Goal: Task Accomplishment & Management: Use online tool/utility

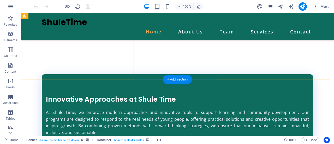
scroll to position [945, 0]
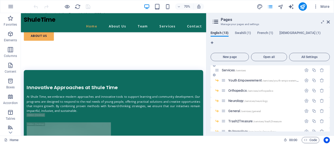
scroll to position [52, 0]
click at [306, 108] on icon "button" at bounding box center [306, 110] width 4 height 4
click at [0, 0] on div "English (13) Swahili (1) French (1) Korean (1) New page Open all All Settings H…" at bounding box center [0, 0] width 0 height 0
click at [245, 109] on span "/services/general" at bounding box center [251, 110] width 20 height 3
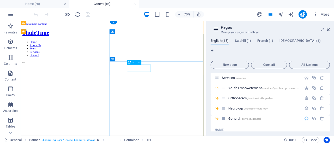
scroll to position [0, 0]
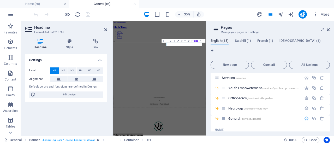
click at [178, 41] on icon "button" at bounding box center [177, 40] width 1 height 1
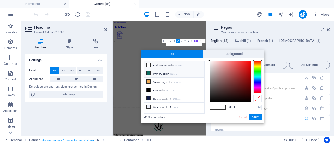
click at [160, 73] on li "Primary color #0e6c5f" at bounding box center [174, 73] width 60 height 8
type input "#0e6c5f"
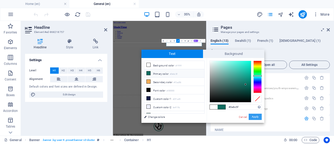
click at [252, 116] on button "Apply" at bounding box center [255, 117] width 13 height 6
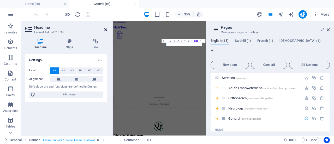
click at [104, 30] on icon at bounding box center [105, 30] width 3 height 4
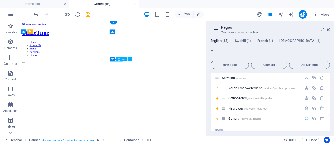
select select "xMidYMid"
select select "px"
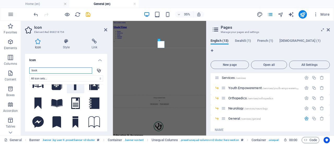
scroll to position [30, 0]
type input "book"
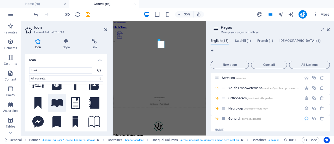
click at [56, 101] on icon at bounding box center [56, 103] width 11 height 8
click at [68, 43] on icon at bounding box center [66, 41] width 27 height 5
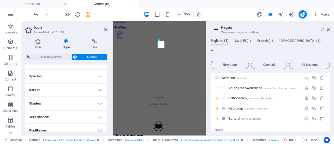
scroll to position [94, 0]
click at [99, 87] on h4 "Border" at bounding box center [66, 89] width 82 height 13
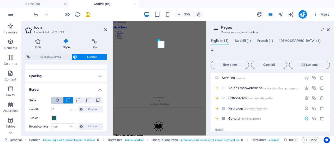
click at [54, 102] on button at bounding box center [57, 100] width 12 height 7
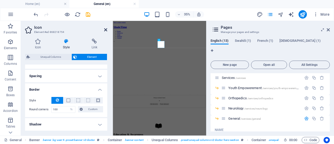
click at [105, 30] on icon at bounding box center [105, 30] width 3 height 4
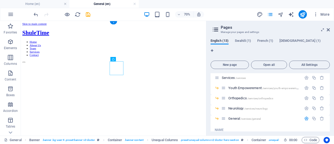
click at [105, 81] on figure at bounding box center [153, 81] width 260 height 0
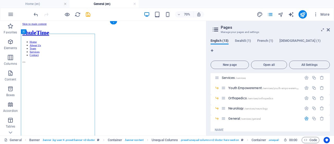
click at [105, 81] on figure at bounding box center [153, 81] width 260 height 0
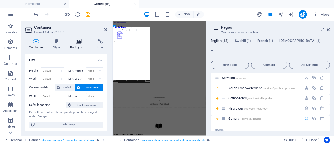
click at [79, 42] on icon at bounding box center [78, 41] width 25 height 5
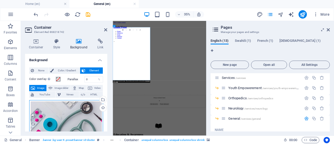
click at [64, 108] on div "Drag files here, click to choose files or select files from Files or our free s…" at bounding box center [66, 125] width 74 height 50
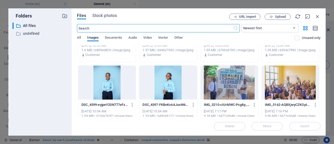
scroll to position [260, 0]
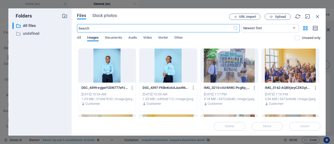
click at [295, 76] on div at bounding box center [290, 66] width 57 height 34
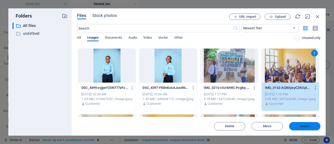
click at [304, 129] on button "Insert" at bounding box center [304, 126] width 31 height 8
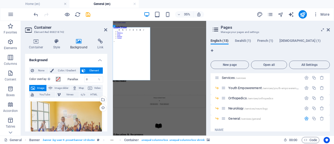
click at [237, 11] on div "35% More" at bounding box center [182, 14] width 299 height 8
click at [105, 30] on icon at bounding box center [105, 30] width 3 height 4
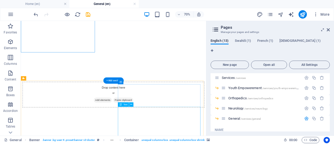
scroll to position [125, 0]
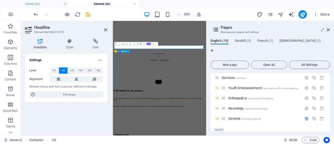
select select "%"
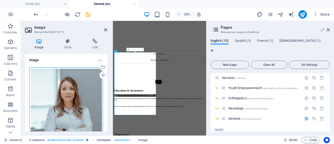
click at [76, 92] on div "Drag files here, click to choose files or select files from Files or our free s…" at bounding box center [66, 122] width 74 height 110
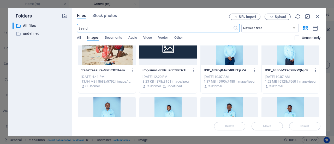
scroll to position [100, 0]
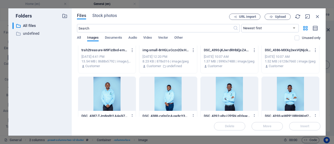
click at [174, 100] on div at bounding box center [167, 94] width 57 height 34
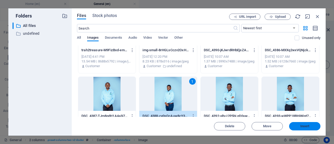
click at [303, 126] on span "Insert" at bounding box center [304, 125] width 9 height 3
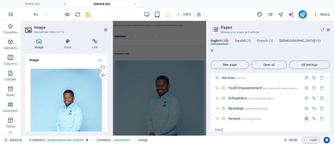
scroll to position [351, 0]
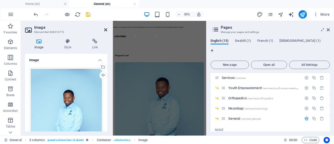
click at [104, 29] on icon at bounding box center [105, 30] width 3 height 4
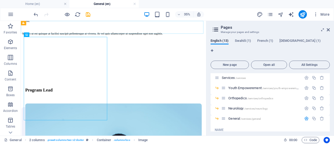
scroll to position [192, 0]
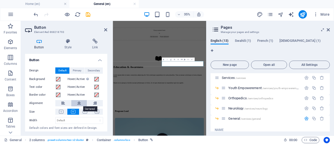
click at [78, 103] on icon at bounding box center [79, 103] width 4 height 6
click at [104, 30] on icon at bounding box center [105, 30] width 3 height 4
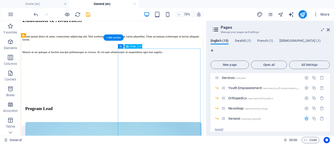
scroll to position [351, 0]
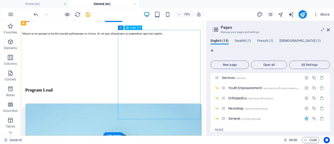
select select "%"
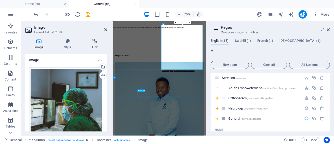
scroll to position [352, 0]
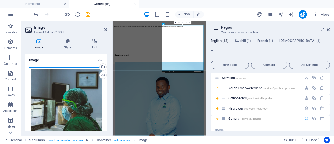
click at [91, 82] on div "Drag files here, click to choose files or select files from Files or our free s…" at bounding box center [66, 109] width 74 height 85
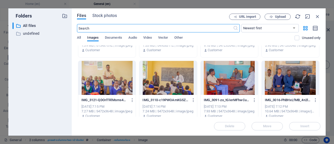
scroll to position [314, 0]
click at [100, 77] on div at bounding box center [106, 78] width 57 height 34
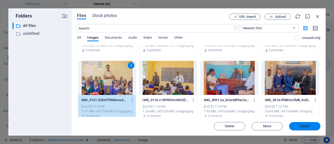
click at [307, 124] on span "Insert" at bounding box center [304, 125] width 9 height 3
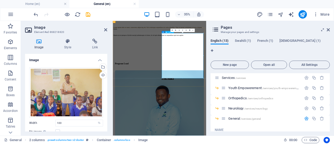
scroll to position [327, 0]
click at [105, 30] on icon at bounding box center [105, 30] width 3 height 4
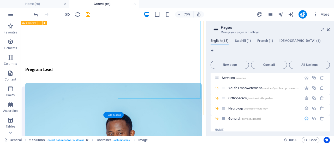
scroll to position [380, 0]
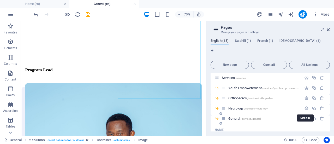
click at [305, 116] on icon "button" at bounding box center [306, 118] width 4 height 4
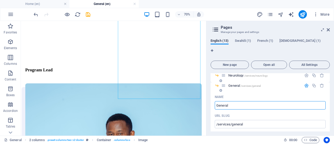
scroll to position [88, 0]
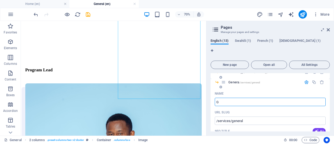
type input "G"
type input "Ed"
type input "E"
type input "Ed"
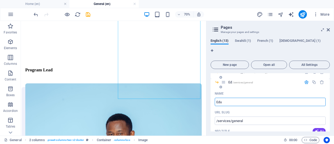
type input "Educ"
type input "Edu"
type input "Education"
type input "Education &"
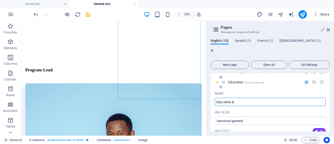
type input "Education &"
type input "Education & Awa"
type input "Education & A"
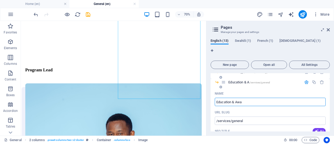
type input "Education & Awa"
type input "Education & Awareness"
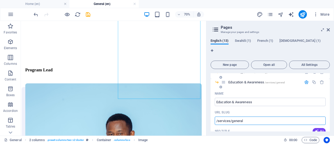
click at [247, 116] on input "/services/general" at bounding box center [270, 120] width 111 height 8
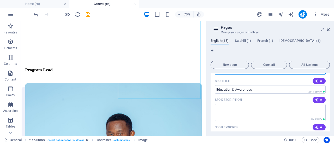
scroll to position [139, 0]
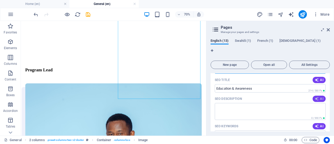
type input "/services/education_awareness"
click at [313, 96] on button "AI" at bounding box center [319, 99] width 13 height 6
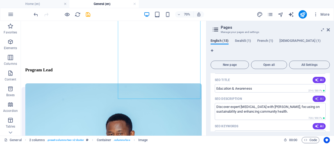
click at [313, 96] on button "AI" at bounding box center [319, 99] width 13 height 6
type textarea "Discover expert general surgery services led by Dr. Meridith Gray. We focus on …"
click at [85, 15] on icon "save" at bounding box center [88, 14] width 6 height 6
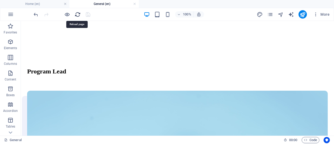
click at [75, 15] on icon "reload" at bounding box center [78, 14] width 6 height 6
click at [78, 15] on icon "reload" at bounding box center [78, 14] width 6 height 6
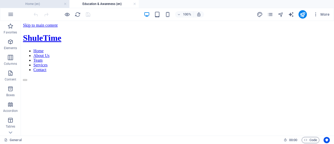
scroll to position [0, 0]
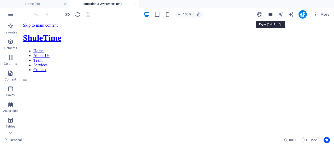
click at [272, 16] on icon "pages" at bounding box center [270, 14] width 6 height 6
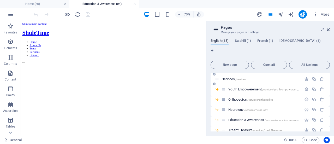
scroll to position [51, 0]
click at [239, 116] on div "Education & Awareness /services/education_awareness" at bounding box center [261, 119] width 80 height 6
click at [236, 117] on span "Education & Awareness /services/education_awareness" at bounding box center [265, 119] width 74 height 4
click at [305, 117] on icon "button" at bounding box center [306, 119] width 4 height 4
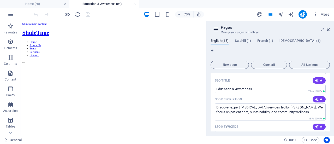
scroll to position [154, 0]
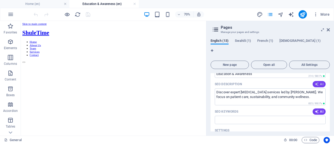
click at [315, 82] on icon "button" at bounding box center [317, 84] width 4 height 4
type textarea "Explore our Education & Awareness programs that promote sustainability, turning…"
click at [315, 109] on icon "button" at bounding box center [317, 111] width 4 height 4
type input "education and awareness, sustainability programs, environmental care, eco-frien…"
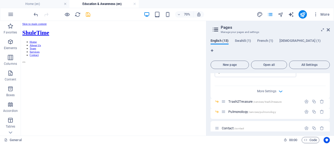
scroll to position [290, 0]
click at [89, 16] on icon "save" at bounding box center [88, 14] width 6 height 6
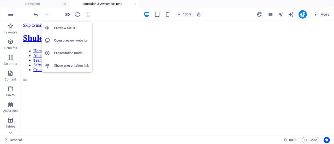
click at [66, 15] on icon "button" at bounding box center [67, 14] width 6 height 6
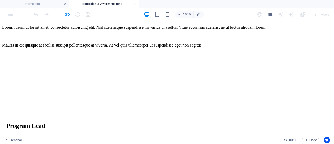
scroll to position [324, 0]
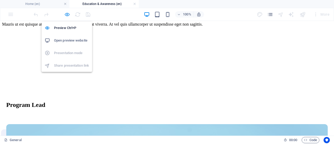
click at [66, 14] on icon "button" at bounding box center [67, 14] width 6 height 6
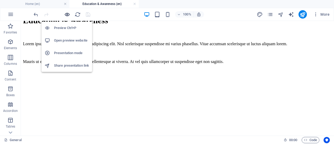
scroll to position [325, 0]
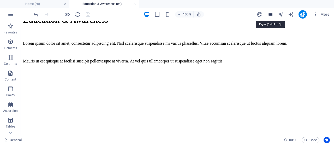
click at [269, 14] on icon "pages" at bounding box center [270, 14] width 6 height 6
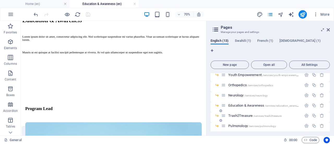
scroll to position [68, 0]
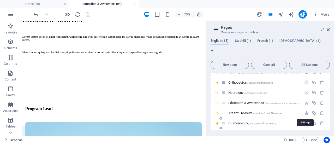
click at [304, 121] on icon "button" at bounding box center [306, 123] width 4 height 4
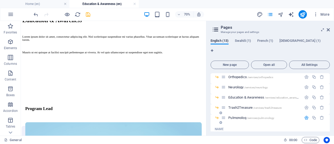
type input "P"
type input "Sustainability & Climate Action"
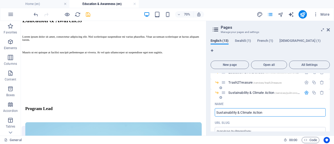
scroll to position [112, 0]
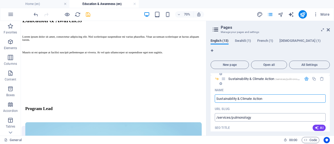
type input "Sustainability & Climate Action"
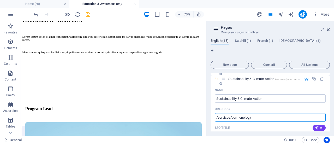
click at [253, 113] on input "/services/pulmonology" at bounding box center [270, 117] width 111 height 8
type input "/services/sustainability_climate_action"
click at [281, 123] on div "SEO Title AI" at bounding box center [270, 127] width 111 height 8
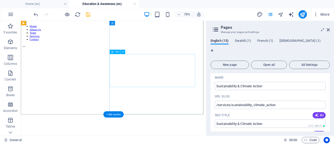
scroll to position [0, 0]
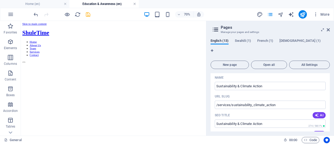
click at [135, 4] on link at bounding box center [134, 4] width 3 height 5
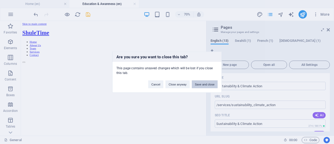
click at [195, 85] on button "Save and close" at bounding box center [205, 84] width 26 height 8
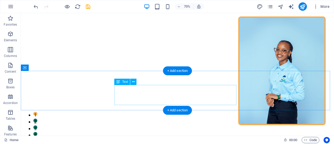
scroll to position [949, 0]
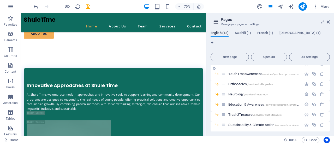
scroll to position [58, 0]
click at [237, 122] on span "Sustainability & Climate Action /services/sustainability_climate_action" at bounding box center [274, 124] width 92 height 4
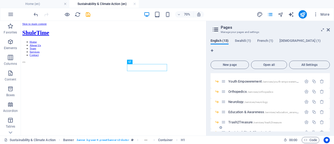
scroll to position [0, 0]
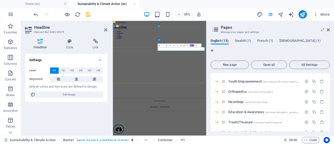
click at [174, 45] on icon "button" at bounding box center [173, 45] width 1 height 1
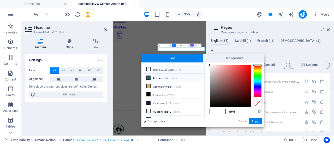
click at [154, 80] on li "Primary color #0e6c5f" at bounding box center [174, 78] width 60 height 8
type input "#0e6c5f"
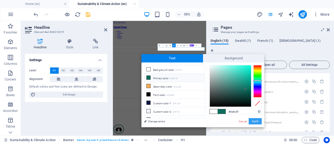
click at [253, 122] on button "Apply" at bounding box center [255, 121] width 13 height 6
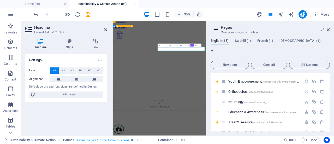
click at [174, 81] on figure at bounding box center [246, 81] width 263 height 0
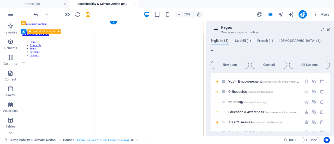
click at [79, 81] on figure at bounding box center [153, 81] width 260 height 0
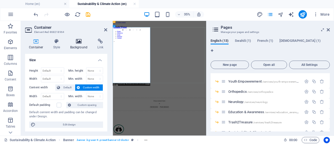
click at [75, 46] on h4 "Background" at bounding box center [79, 44] width 27 height 11
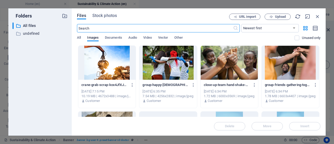
scroll to position [13, 0]
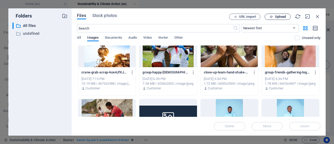
click at [276, 14] on button "Upload" at bounding box center [278, 17] width 26 height 6
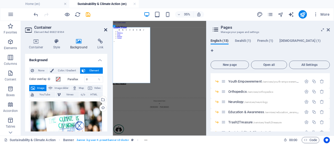
click at [105, 28] on icon at bounding box center [105, 30] width 3 height 4
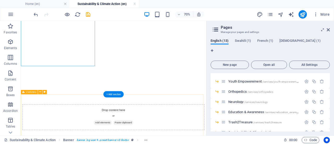
scroll to position [144, 0]
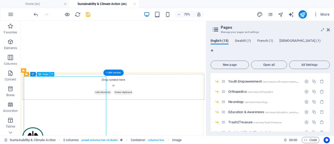
select select "%"
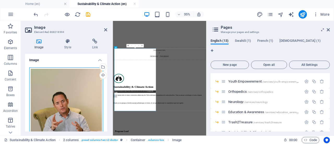
click at [70, 92] on div "Drag files here, click to choose files or select files from Files or our free s…" at bounding box center [66, 122] width 74 height 110
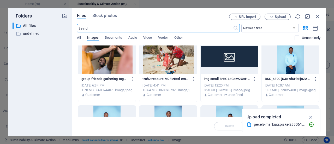
scroll to position [56, 0]
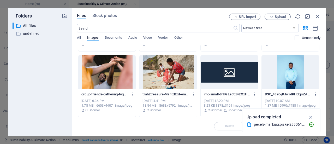
click at [292, 77] on div at bounding box center [290, 72] width 57 height 34
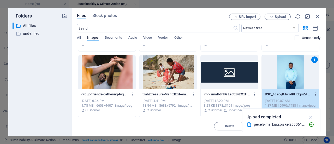
click at [311, 117] on icon "button" at bounding box center [311, 117] width 6 height 6
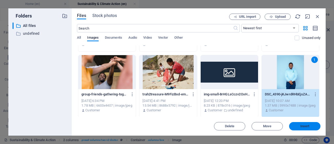
click at [302, 127] on span "Insert" at bounding box center [304, 125] width 9 height 3
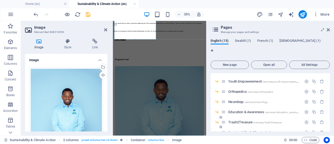
scroll to position [349, 0]
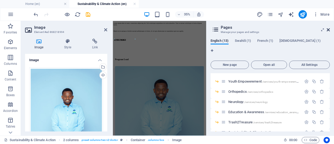
click at [329, 28] on icon at bounding box center [328, 30] width 3 height 4
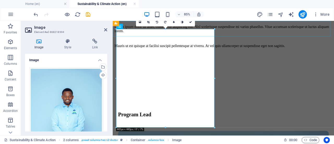
scroll to position [213, 0]
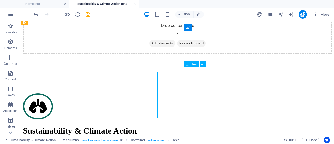
scroll to position [203, 0]
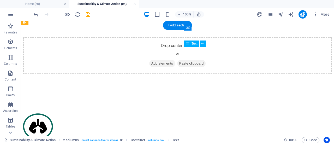
scroll to position [213, 0]
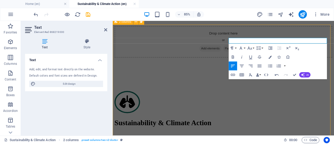
scroll to position [209, 0]
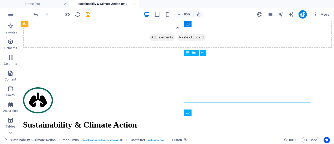
scroll to position [215, 0]
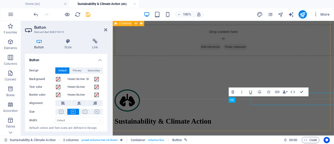
scroll to position [225, 0]
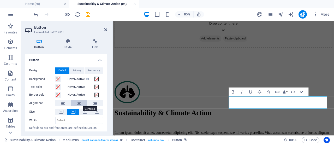
click at [74, 105] on button at bounding box center [79, 103] width 16 height 6
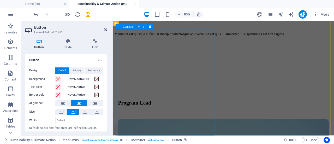
scroll to position [364, 0]
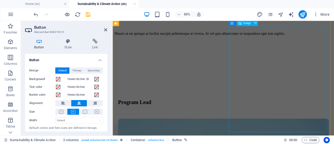
select select "%"
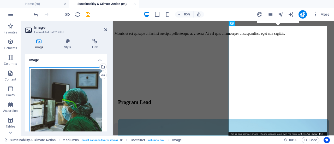
click at [59, 88] on div "Drag files here, click to choose files or select files from Files or our free s…" at bounding box center [66, 109] width 74 height 85
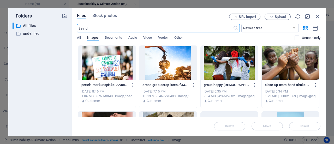
scroll to position [369, 0]
click at [275, 17] on span "Upload" at bounding box center [277, 16] width 21 height 3
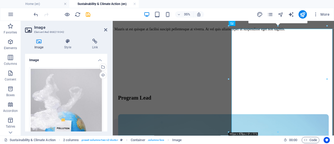
scroll to position [364, 0]
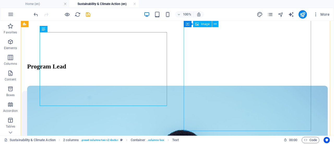
scroll to position [399, 0]
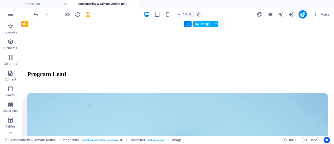
select select "%"
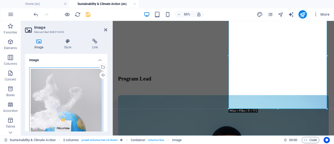
click at [65, 103] on div "Drag files here, click to choose files or select files from Files or our free s…" at bounding box center [66, 122] width 74 height 110
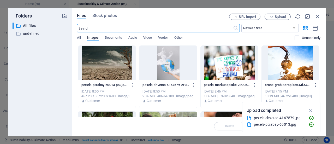
scroll to position [396, 0]
click at [117, 70] on div at bounding box center [106, 63] width 57 height 34
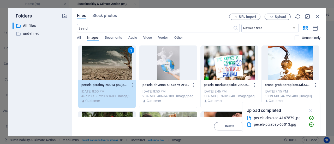
click at [312, 110] on icon "button" at bounding box center [311, 111] width 6 height 6
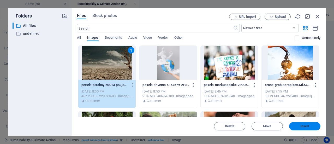
click at [302, 126] on span "Insert" at bounding box center [304, 125] width 9 height 3
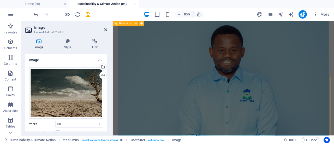
scroll to position [499, 0]
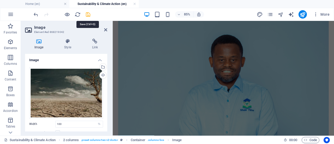
click at [86, 14] on icon "save" at bounding box center [88, 14] width 6 height 6
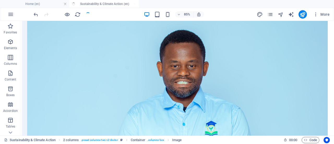
scroll to position [501, 0]
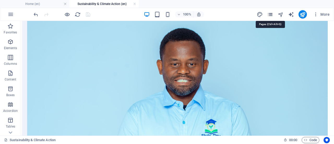
click at [270, 13] on icon "pages" at bounding box center [270, 14] width 6 height 6
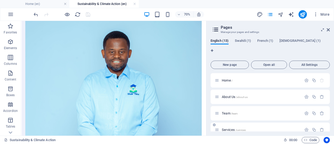
scroll to position [63, 0]
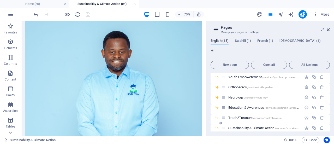
click at [261, 126] on span "Sustainability & Climate Action /services/sustainability_climate_action" at bounding box center [274, 128] width 92 height 4
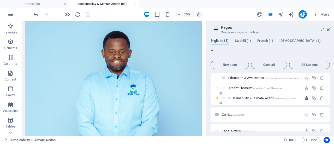
scroll to position [108, 0]
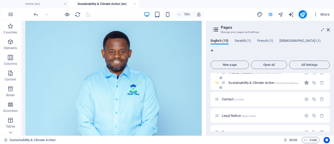
click at [305, 80] on icon "button" at bounding box center [306, 82] width 4 height 4
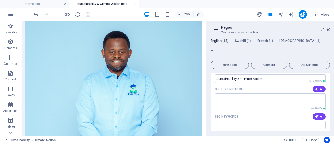
scroll to position [170, 0]
click at [317, 87] on icon "button" at bounding box center [317, 89] width 4 height 4
type textarea "Explore our Sustainability & Climate Action initiatives, empowering communities…"
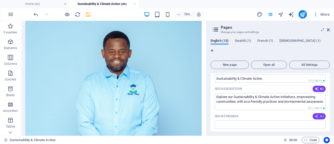
click at [316, 114] on icon "button" at bounding box center [317, 116] width 4 height 4
type input "sustainability, climate action, environmental care, eco-friendly habits, climat…"
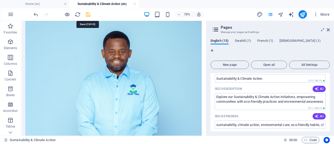
click at [88, 14] on icon "save" at bounding box center [88, 14] width 6 height 6
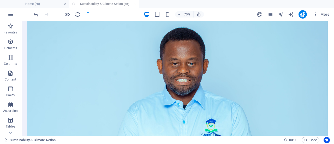
scroll to position [501, 0]
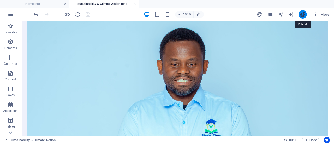
click at [301, 14] on icon "publish" at bounding box center [303, 14] width 6 height 6
click at [94, 14] on div "100% More" at bounding box center [182, 14] width 299 height 8
click at [77, 15] on icon "reload" at bounding box center [78, 14] width 6 height 6
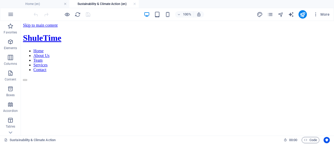
scroll to position [0, 0]
click at [306, 15] on button "publish" at bounding box center [303, 14] width 8 height 8
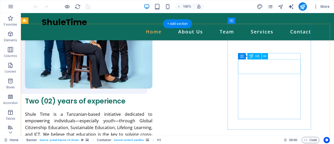
scroll to position [771, 0]
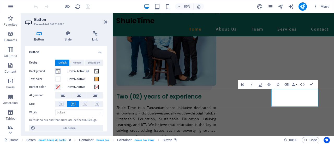
scroll to position [760, 0]
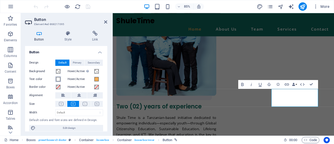
click at [59, 80] on span at bounding box center [58, 79] width 4 height 4
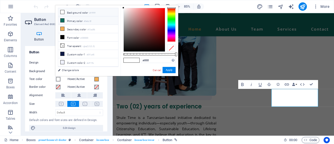
click at [78, 22] on li "Primary color #0e6c5f" at bounding box center [88, 20] width 60 height 8
type input "#0e6c5f"
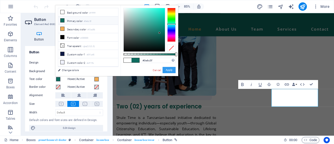
click at [165, 70] on button "Apply" at bounding box center [169, 70] width 13 height 6
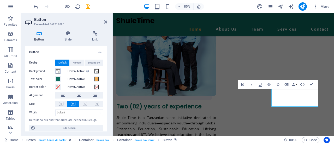
click at [58, 70] on span at bounding box center [58, 71] width 4 height 4
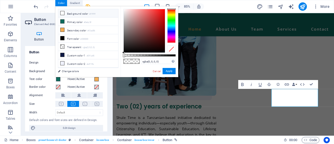
type input "#ffffff"
click at [170, 72] on button "Apply" at bounding box center [169, 71] width 13 height 6
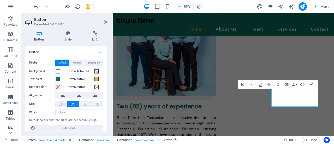
click at [97, 72] on span at bounding box center [96, 71] width 4 height 4
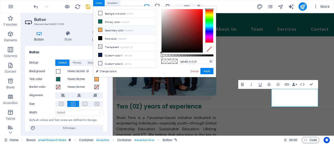
click at [115, 29] on li "Secondary color #f3ad56" at bounding box center [126, 30] width 60 height 8
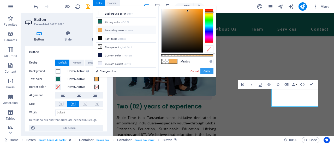
click at [205, 72] on button "Apply" at bounding box center [206, 71] width 13 height 6
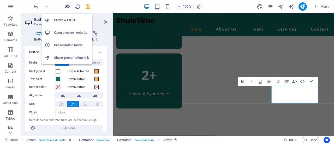
scroll to position [763, 0]
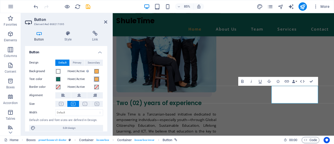
click at [98, 77] on span at bounding box center [96, 79] width 4 height 4
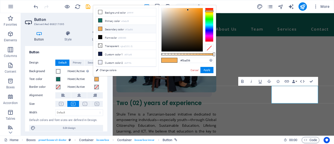
click at [106, 82] on div "Design Default Primary Secondary Background Hover/Active Switch to preview mode…" at bounding box center [66, 95] width 82 height 80
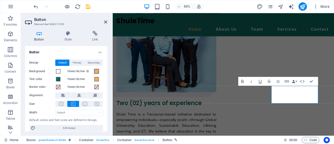
click at [94, 72] on span at bounding box center [96, 71] width 4 height 4
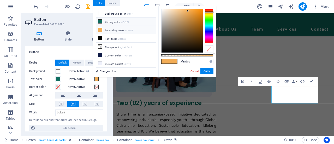
click at [119, 22] on li "Primary color #0e6c5f" at bounding box center [126, 21] width 60 height 8
type input "#0e6c5f"
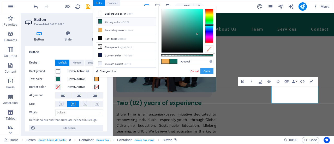
click at [203, 69] on button "Apply" at bounding box center [206, 71] width 13 height 6
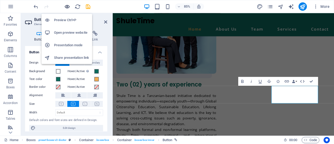
scroll to position [600, 0]
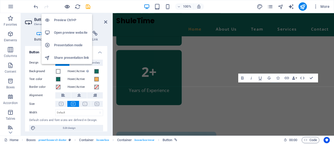
scroll to position [767, 0]
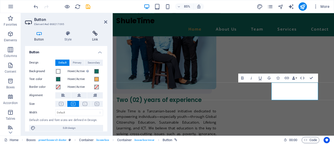
click at [94, 31] on icon at bounding box center [95, 33] width 25 height 5
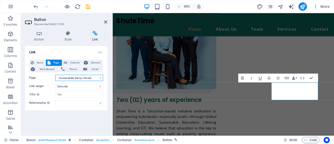
click at [94, 78] on select "Home About Us Team Services -- Youth Empowerement -- Orthopedics -- Neurology -…" at bounding box center [79, 78] width 48 height 6
select select "9"
select select
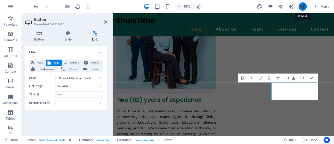
select select "9"
select select
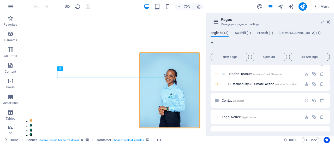
scroll to position [100, 0]
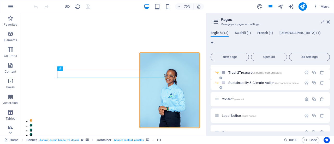
click at [0, 0] on span "Sustainability & Climate Action /services/sustainability_climate_action" at bounding box center [0, 0] width 0 height 0
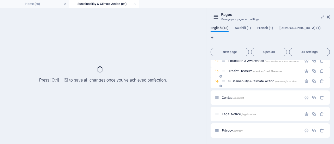
scroll to position [87, 0]
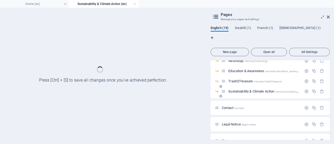
click at [0, 0] on span "Trash2Treasure /services/trash2treasure" at bounding box center [0, 0] width 0 height 0
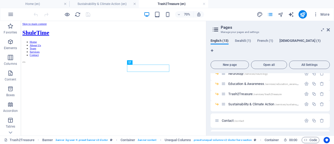
scroll to position [0, 0]
click at [0, 0] on span "Sustainability & Climate Action /services/sustainability_climate_action" at bounding box center [0, 0] width 0 height 0
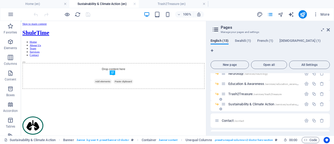
click at [0, 0] on span "Sustainability & Climate Action /services/sustainability_climate_action" at bounding box center [0, 0] width 0 height 0
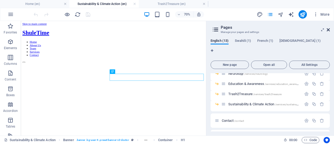
click at [0, 0] on icon at bounding box center [0, 0] width 0 height 0
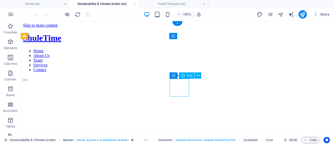
select select "xMidYMid"
select select "px"
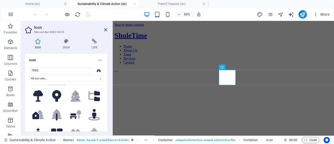
scroll to position [18, 0]
type input "TREE"
click at [74, 98] on icon at bounding box center [75, 95] width 10 height 11
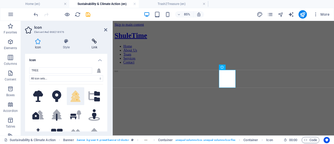
click at [93, 45] on h4 "Link" at bounding box center [95, 44] width 26 height 11
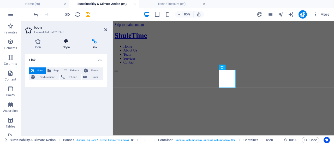
click at [68, 43] on icon at bounding box center [66, 41] width 27 height 5
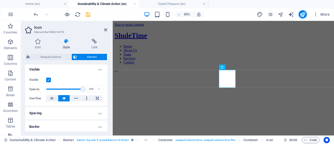
scroll to position [59, 0]
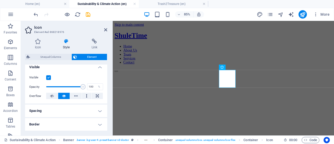
click at [90, 126] on h4 "Border" at bounding box center [66, 124] width 82 height 13
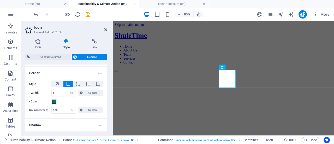
scroll to position [111, 0]
click at [58, 81] on icon at bounding box center [57, 83] width 3 height 6
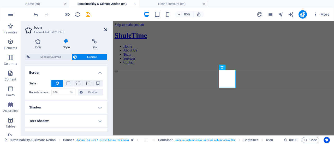
click at [105, 29] on icon at bounding box center [105, 30] width 3 height 4
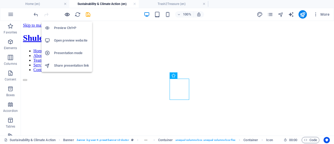
click at [65, 15] on icon "button" at bounding box center [67, 14] width 6 height 6
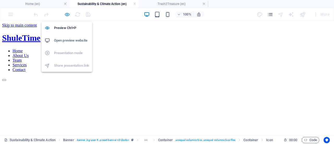
click at [66, 15] on icon "button" at bounding box center [67, 14] width 6 height 6
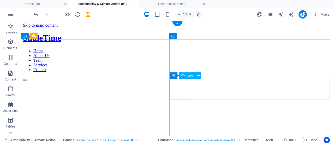
select select "%"
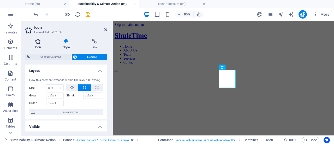
click at [34, 44] on h4 "Icon" at bounding box center [39, 44] width 28 height 11
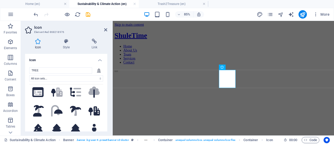
scroll to position [79, 0]
click at [42, 125] on icon at bounding box center [38, 128] width 10 height 11
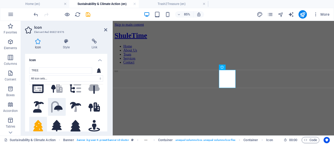
scroll to position [0, 0]
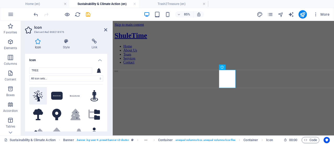
click at [42, 94] on icon at bounding box center [38, 95] width 10 height 11
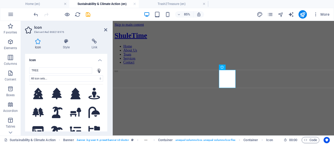
scroll to position [113, 0]
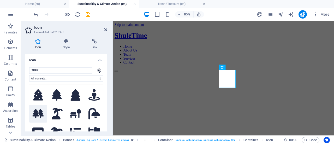
click at [39, 109] on icon at bounding box center [37, 113] width 11 height 9
click at [39, 92] on icon at bounding box center [38, 94] width 10 height 11
click at [105, 31] on icon at bounding box center [105, 30] width 3 height 4
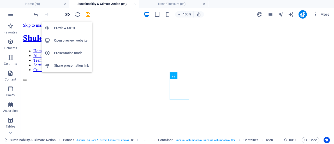
click at [68, 13] on icon "button" at bounding box center [67, 14] width 6 height 6
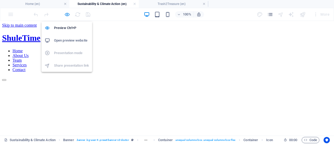
click at [68, 13] on icon "button" at bounding box center [67, 14] width 6 height 6
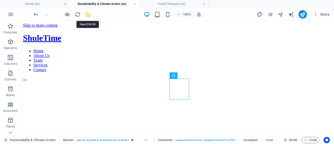
click at [85, 12] on icon "save" at bounding box center [88, 14] width 6 height 6
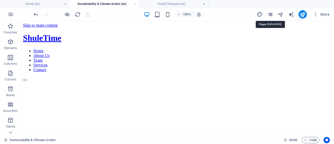
click at [271, 13] on icon "pages" at bounding box center [270, 14] width 6 height 6
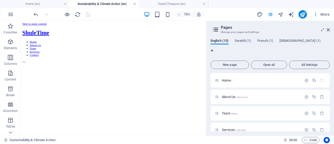
click at [136, 5] on link at bounding box center [134, 4] width 3 height 5
click at [135, 4] on link at bounding box center [134, 4] width 3 height 5
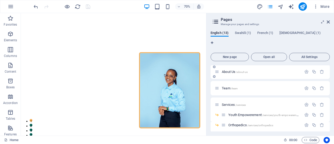
scroll to position [15, 0]
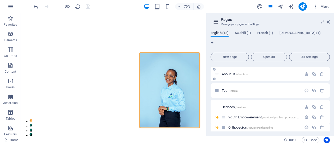
click at [230, 71] on div "About Us /about-us" at bounding box center [258, 74] width 87 height 6
click at [228, 72] on span "About Us /about-us" at bounding box center [235, 74] width 26 height 4
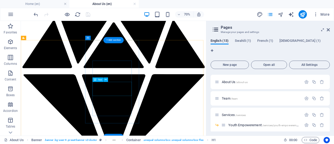
scroll to position [736, 0]
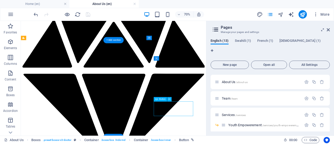
select select "6"
select select
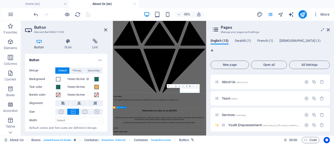
scroll to position [653, 0]
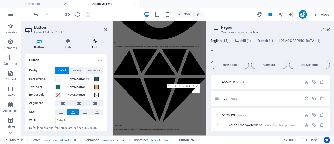
click at [91, 42] on icon at bounding box center [95, 41] width 25 height 5
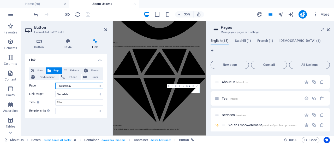
click at [93, 87] on select "Home About Us Team Services -- Youth Empowerement -- Orthopedics -- Neurology -…" at bounding box center [79, 85] width 48 height 6
select select "9"
click at [55, 82] on select "Home About Us Team Services -- Youth Empowerement -- Orthopedics -- Neurology -…" at bounding box center [79, 85] width 48 height 6
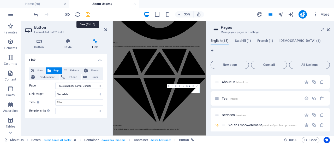
click at [89, 13] on icon "save" at bounding box center [88, 14] width 6 height 6
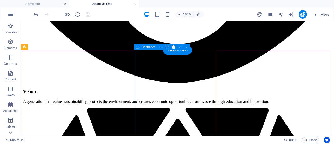
scroll to position [733, 0]
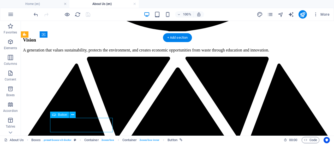
select select "4"
select select
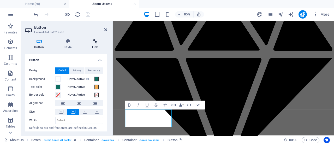
click at [97, 45] on h4 "Link" at bounding box center [95, 44] width 25 height 11
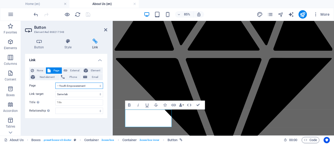
click at [97, 85] on select "Home About Us Team Services -- Youth Empowerement -- Orthopedics -- Neurology -…" at bounding box center [79, 85] width 48 height 6
select select "7"
click at [55, 82] on select "Home About Us Team Services -- Youth Empowerement -- Orthopedics -- Neurology -…" at bounding box center [79, 85] width 48 height 6
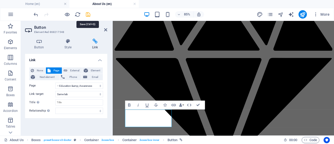
click at [87, 12] on icon "save" at bounding box center [88, 14] width 6 height 6
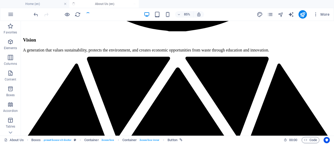
scroll to position [733, 0]
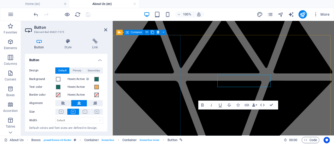
scroll to position [760, 0]
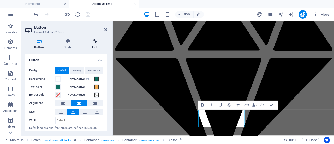
click at [100, 45] on h4 "Link" at bounding box center [95, 44] width 25 height 11
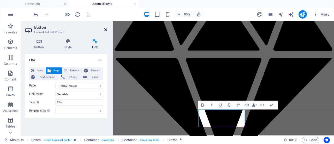
click at [105, 31] on icon at bounding box center [105, 30] width 3 height 4
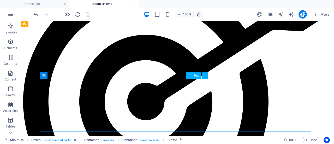
scroll to position [335, 0]
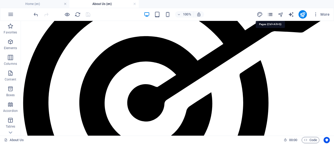
click at [268, 12] on icon "pages" at bounding box center [270, 14] width 6 height 6
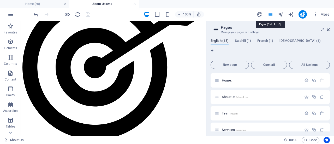
scroll to position [341, 0]
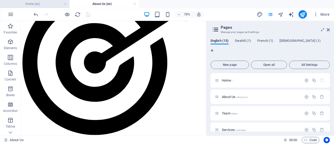
click at [40, 6] on h4 "Home (en)" at bounding box center [34, 4] width 69 height 6
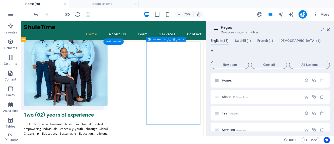
scroll to position [733, 0]
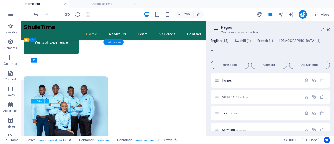
select select "7"
select select
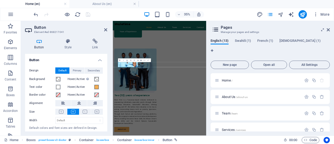
scroll to position [734, 0]
click at [95, 46] on h4 "Link" at bounding box center [95, 44] width 25 height 11
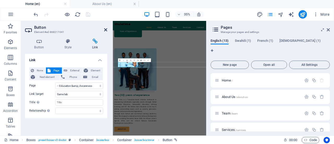
click at [107, 29] on icon at bounding box center [105, 30] width 3 height 4
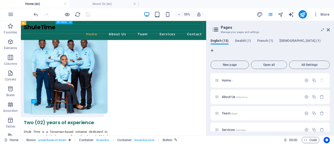
scroll to position [733, 0]
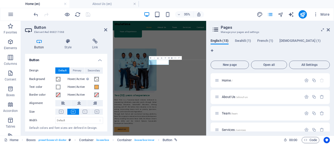
scroll to position [734, 0]
click at [60, 81] on button "Background" at bounding box center [58, 79] width 6 height 6
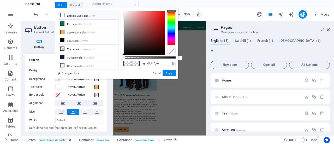
click at [74, 16] on li "Background color #ffffff" at bounding box center [88, 15] width 60 height 8
type input "#ffffff"
click at [166, 72] on button "Apply" at bounding box center [169, 73] width 13 height 6
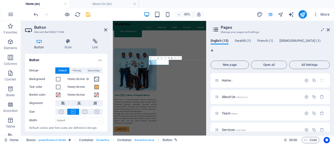
click at [94, 78] on span at bounding box center [96, 79] width 4 height 4
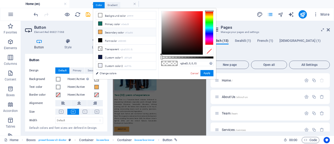
click at [112, 32] on li "Secondary color #f3ad56" at bounding box center [126, 32] width 60 height 8
type input "#f3ad56"
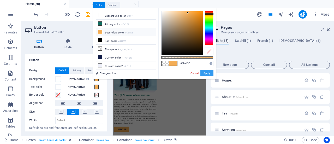
click at [205, 72] on button "Apply" at bounding box center [206, 73] width 13 height 6
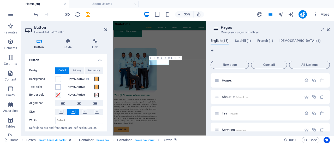
click at [58, 88] on span at bounding box center [58, 87] width 4 height 4
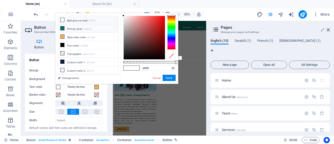
click at [77, 28] on li "Primary color #0e6c5f" at bounding box center [88, 28] width 60 height 8
type input "#0e6c5f"
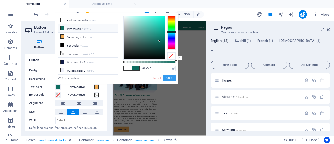
click at [172, 78] on button "Apply" at bounding box center [169, 78] width 13 height 6
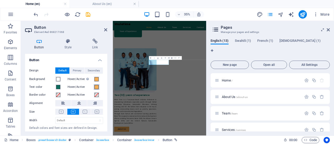
click at [98, 88] on span at bounding box center [96, 87] width 4 height 4
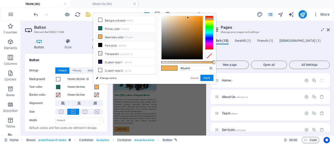
click at [111, 34] on li "Secondary color #f3ad56" at bounding box center [126, 37] width 60 height 8
click at [111, 37] on li "Secondary color #f3ad56" at bounding box center [126, 37] width 60 height 8
click at [209, 77] on button "Apply" at bounding box center [206, 78] width 13 height 6
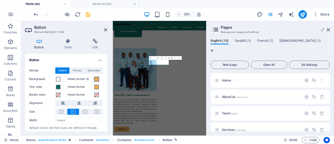
click at [98, 80] on span at bounding box center [96, 79] width 4 height 4
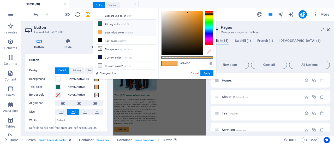
click at [109, 23] on li "Primary color #0e6c5f" at bounding box center [126, 24] width 60 height 8
type input "#0e6c5f"
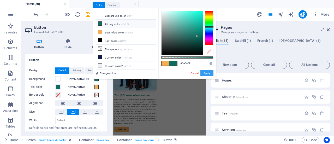
click at [202, 73] on button "Apply" at bounding box center [206, 73] width 13 height 6
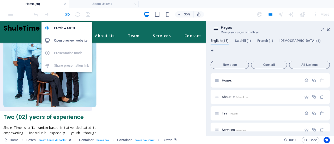
scroll to position [610, 0]
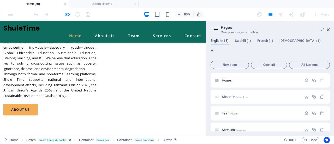
scroll to position [0, 0]
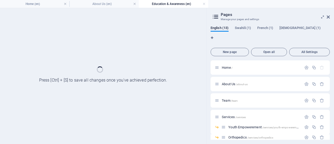
click at [35, 76] on div at bounding box center [103, 76] width 206 height 136
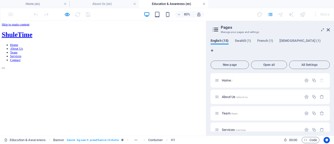
click at [204, 4] on link at bounding box center [203, 4] width 3 height 5
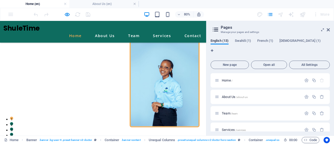
scroll to position [610, 0]
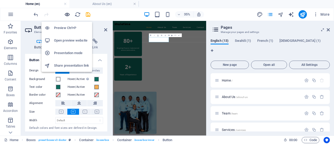
scroll to position [799, 0]
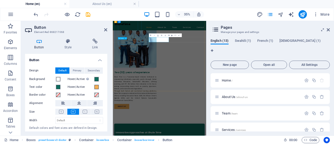
select select "7"
select select
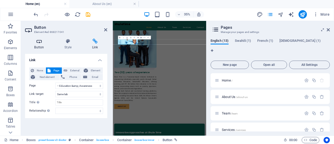
click at [43, 41] on icon at bounding box center [39, 41] width 28 height 5
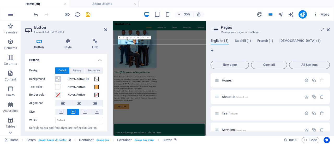
click at [59, 78] on span at bounding box center [58, 79] width 4 height 4
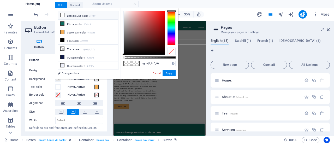
click at [77, 16] on li "Background color #ffffff" at bounding box center [88, 15] width 60 height 8
type input "#ffffff"
click at [171, 71] on button "Apply" at bounding box center [169, 73] width 13 height 6
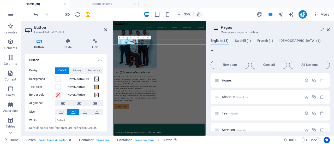
click at [95, 80] on span at bounding box center [96, 79] width 4 height 4
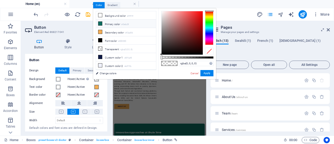
click at [120, 23] on li "Primary color #0e6c5f" at bounding box center [126, 24] width 60 height 8
type input "#0e6c5f"
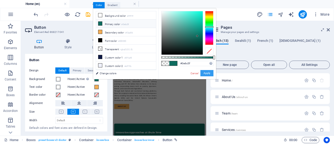
click at [204, 74] on button "Apply" at bounding box center [206, 73] width 13 height 6
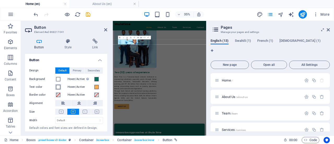
click at [60, 88] on button "Text color" at bounding box center [58, 87] width 6 height 6
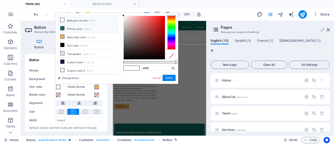
click at [78, 27] on li "Primary color #0e6c5f" at bounding box center [88, 28] width 60 height 8
type input "#0e6c5f"
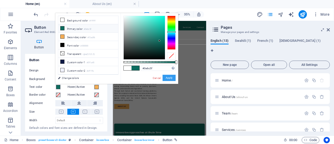
click at [168, 77] on button "Apply" at bounding box center [169, 78] width 13 height 6
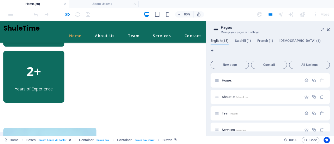
scroll to position [591, 0]
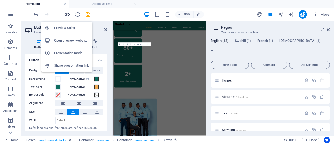
scroll to position [780, 0]
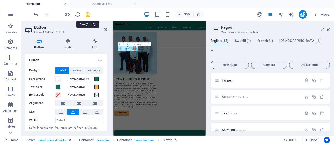
click at [89, 14] on icon "save" at bounding box center [88, 14] width 6 height 6
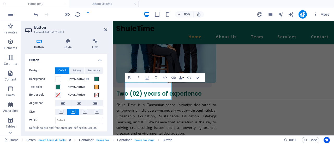
scroll to position [777, 0]
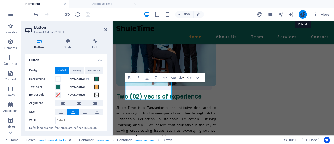
click at [304, 13] on icon "publish" at bounding box center [303, 14] width 6 height 6
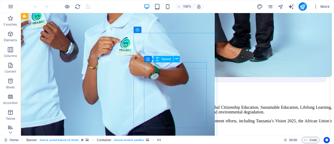
scroll to position [872, 0]
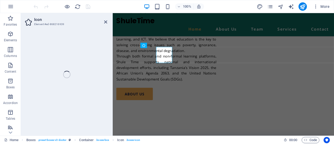
select select "xMidYMid"
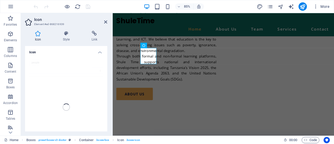
scroll to position [860, 0]
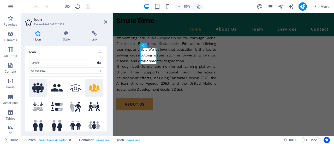
click at [42, 87] on icon at bounding box center [37, 87] width 11 height 11
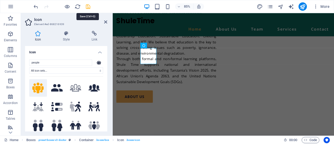
scroll to position [872, 0]
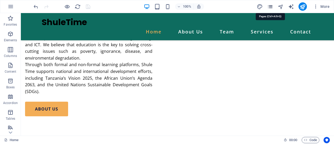
click at [269, 5] on icon "pages" at bounding box center [270, 7] width 6 height 6
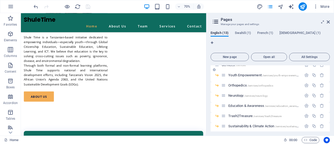
scroll to position [56, 0]
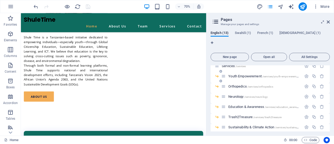
click at [244, 74] on span "Youth Empowerement /services/youth-empowerement" at bounding box center [264, 76] width 72 height 4
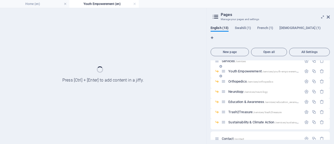
scroll to position [0, 0]
click at [244, 68] on div "Youth Empowerement /services/youth-empowerement" at bounding box center [270, 73] width 119 height 10
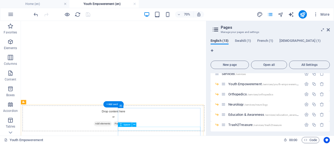
scroll to position [127, 0]
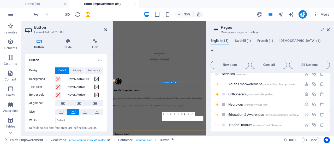
scroll to position [35, 0]
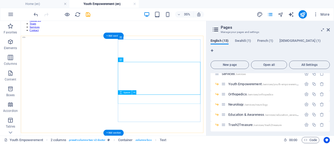
scroll to position [188, 0]
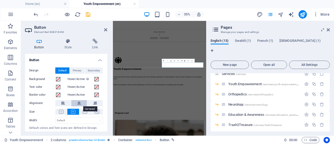
click at [80, 102] on icon at bounding box center [79, 103] width 4 height 6
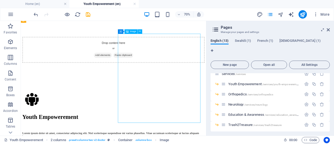
scroll to position [345, 0]
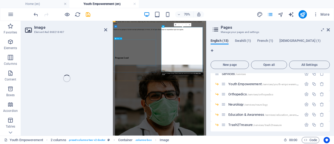
select select "%"
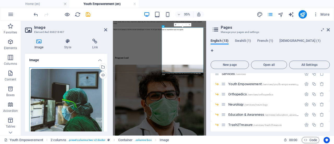
click at [81, 94] on div "Drag files here, click to choose files or select files from Files or our free s…" at bounding box center [66, 109] width 74 height 85
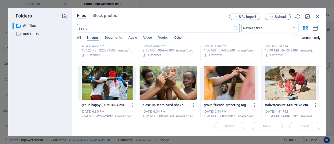
scroll to position [46, 0]
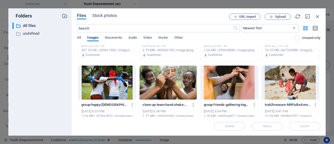
click at [165, 88] on div at bounding box center [167, 82] width 57 height 34
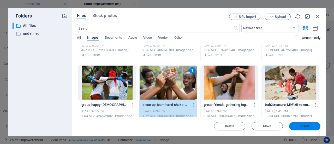
click at [301, 127] on span "Insert" at bounding box center [304, 125] width 9 height 3
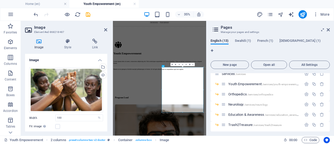
scroll to position [232, 0]
select select "%"
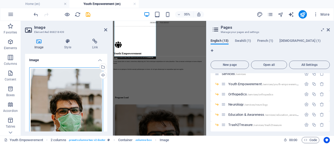
click at [86, 94] on div "Drag files here, click to choose files or select files from Files or our free s…" at bounding box center [66, 122] width 74 height 110
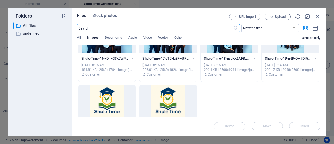
scroll to position [649, 0]
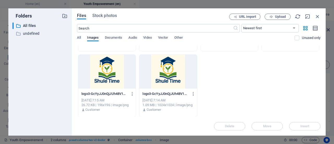
click at [165, 71] on div at bounding box center [167, 72] width 57 height 34
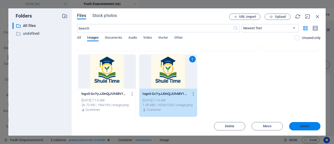
click at [297, 127] on span "Insert" at bounding box center [304, 125] width 27 height 3
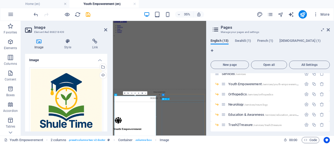
scroll to position [0, 0]
click at [328, 30] on icon at bounding box center [328, 30] width 3 height 4
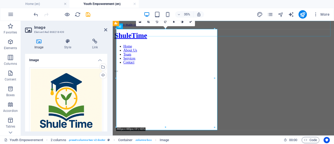
scroll to position [205, 0]
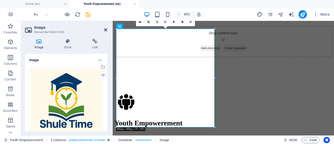
click at [106, 30] on icon at bounding box center [105, 30] width 3 height 4
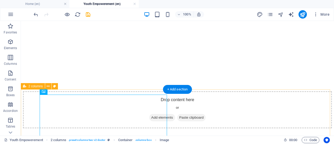
scroll to position [140, 0]
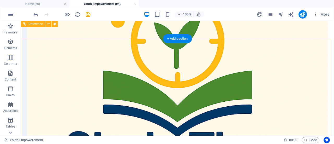
scroll to position [569, 0]
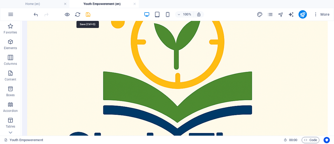
click at [85, 15] on icon "save" at bounding box center [88, 14] width 6 height 6
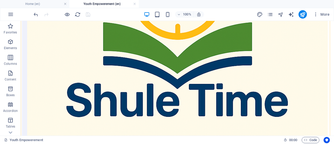
scroll to position [620, 0]
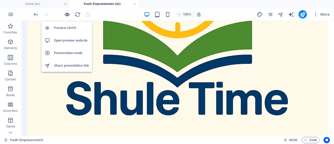
click at [67, 15] on icon "button" at bounding box center [67, 14] width 6 height 6
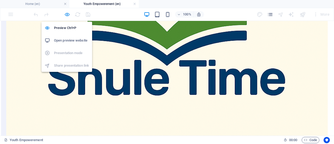
click at [68, 13] on icon "button" at bounding box center [67, 14] width 6 height 6
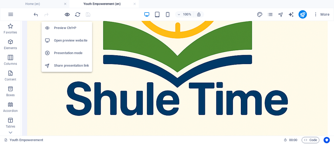
scroll to position [620, 0]
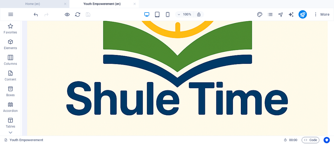
click at [39, 4] on h4 "Home (en)" at bounding box center [34, 4] width 69 height 6
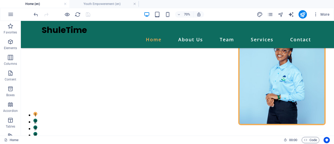
scroll to position [862, 0]
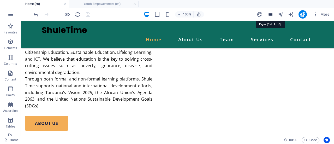
click at [271, 13] on icon "pages" at bounding box center [270, 14] width 6 height 6
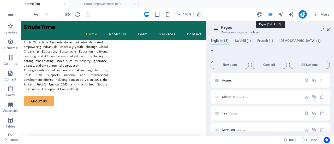
scroll to position [860, 0]
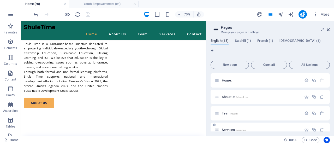
click at [231, 128] on span "Services /services" at bounding box center [234, 130] width 24 height 4
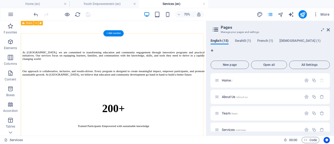
scroll to position [270, 0]
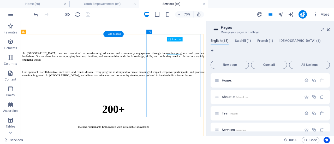
select select "xMidYMid"
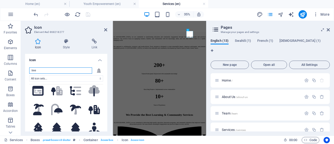
scroll to position [93, 0]
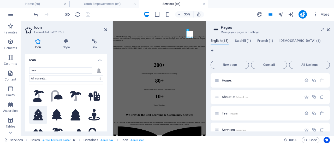
click at [38, 114] on icon at bounding box center [38, 114] width 10 height 11
select select "xMidYMid"
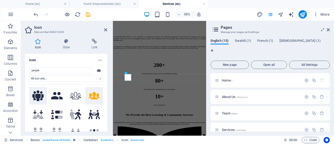
click at [38, 95] on icon at bounding box center [37, 95] width 11 height 11
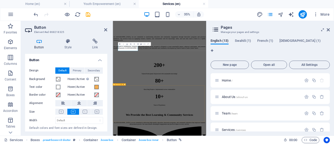
scroll to position [420, 0]
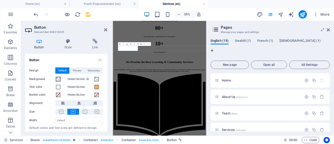
click at [59, 81] on button "Background" at bounding box center [58, 79] width 6 height 6
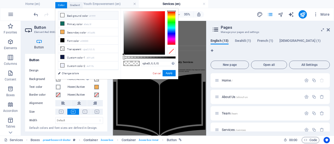
click at [71, 16] on li "Background color #ffffff" at bounding box center [88, 15] width 60 height 8
type input "#ffffff"
click at [165, 72] on button "Apply" at bounding box center [169, 73] width 13 height 6
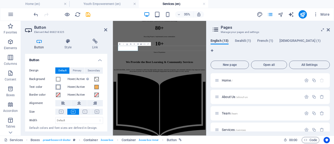
click at [57, 87] on span at bounding box center [58, 87] width 4 height 4
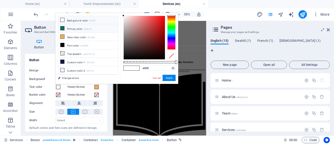
click at [78, 27] on li "Primary color #0e6c5f" at bounding box center [88, 28] width 60 height 8
type input "#0e6c5f"
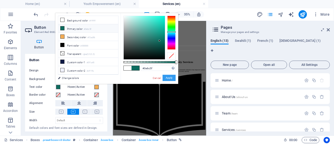
click at [167, 79] on button "Apply" at bounding box center [169, 78] width 13 height 6
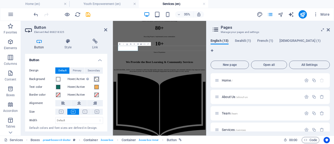
click at [96, 79] on span at bounding box center [96, 79] width 4 height 4
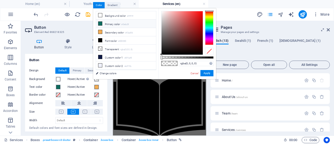
click at [115, 22] on li "Primary color #0e6c5f" at bounding box center [126, 24] width 60 height 8
type input "#0e6c5f"
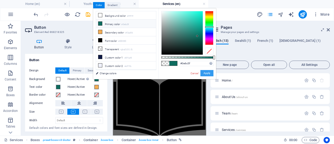
click at [205, 71] on button "Apply" at bounding box center [206, 73] width 13 height 6
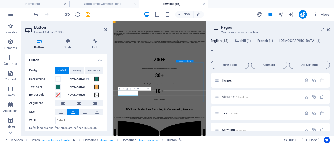
scroll to position [276, 0]
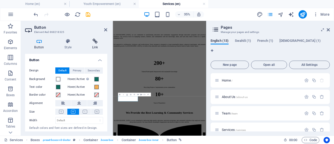
click at [98, 43] on icon at bounding box center [95, 41] width 25 height 5
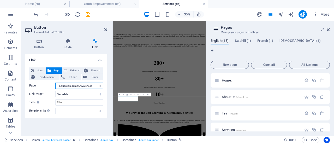
click at [96, 85] on select "Home About Us Team Services -- Youth Empowerement -- Orthopedics -- Neurology -…" at bounding box center [79, 85] width 48 height 6
select select "4"
click at [55, 82] on select "Home About Us Team Services -- Youth Empowerement -- Orthopedics -- Neurology -…" at bounding box center [79, 85] width 48 height 6
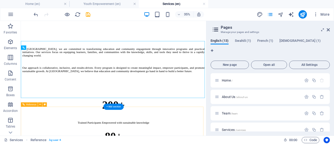
scroll to position [495, 0]
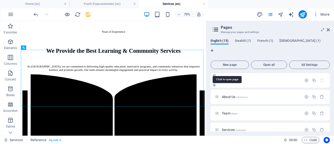
click at [223, 78] on span "Home /" at bounding box center [227, 80] width 11 height 4
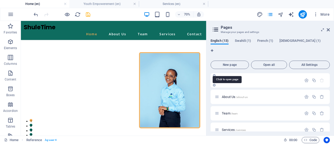
scroll to position [860, 0]
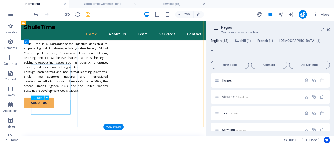
select select "4"
select select
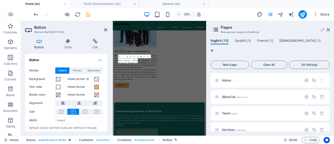
scroll to position [861, 0]
click at [95, 39] on icon at bounding box center [95, 41] width 25 height 5
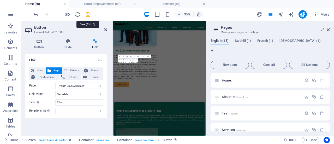
click at [87, 15] on icon "save" at bounding box center [88, 14] width 6 height 6
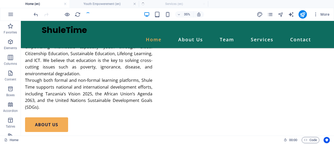
scroll to position [862, 0]
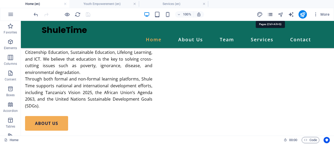
click at [268, 12] on icon "pages" at bounding box center [270, 14] width 6 height 6
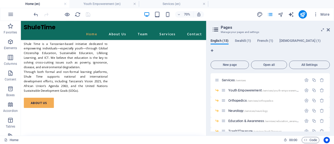
scroll to position [51, 0]
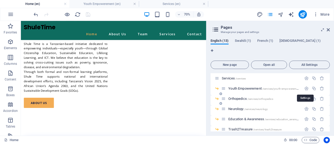
click at [307, 96] on icon "button" at bounding box center [306, 98] width 4 height 4
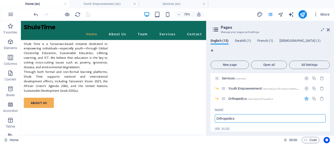
drag, startPoint x: 257, startPoint y: 128, endPoint x: 284, endPoint y: 142, distance: 29.6
click at [246, 114] on input "Orthopedics" at bounding box center [270, 118] width 111 height 8
drag, startPoint x: 245, startPoint y: 110, endPoint x: 217, endPoint y: 108, distance: 28.3
click at [217, 114] on input "Orthopedics" at bounding box center [270, 118] width 111 height 8
type input "Community Health & Wellbeing"
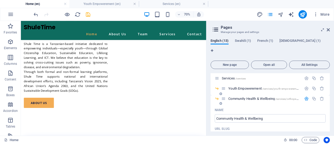
click at [251, 133] on input "/services/orthopedics" at bounding box center [270, 137] width 111 height 8
drag, startPoint x: 251, startPoint y: 128, endPoint x: 232, endPoint y: 127, distance: 18.5
click at [232, 133] on input "/services/orthopedics" at bounding box center [270, 137] width 111 height 8
paste input "text"
drag, startPoint x: 232, startPoint y: 127, endPoint x: 256, endPoint y: 126, distance: 24.3
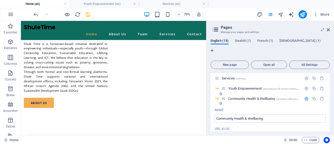
click at [256, 133] on input "/services/orthopedics" at bounding box center [270, 137] width 111 height 8
click at [244, 114] on input "Community Health & Wellbeing" at bounding box center [270, 118] width 111 height 8
click at [257, 133] on input "/services/orthopedics" at bounding box center [270, 137] width 111 height 8
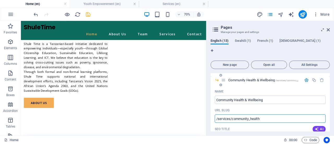
scroll to position [71, 0]
type input "/services/community_health"
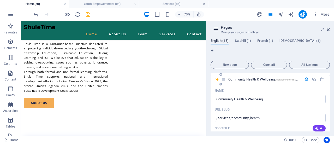
click at [235, 77] on span "Community Health & Wellbeing /services/community_health" at bounding box center [268, 79] width 81 height 4
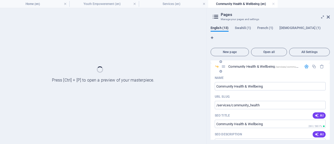
click at [235, 74] on div "Name" at bounding box center [270, 78] width 111 height 8
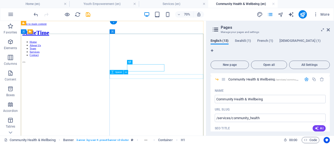
scroll to position [0, 0]
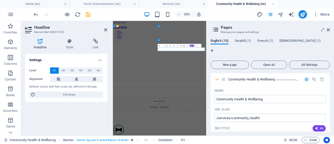
click at [173, 46] on icon "button" at bounding box center [173, 45] width 1 height 1
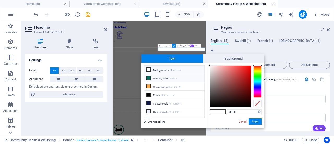
click at [164, 79] on li "Primary color #0e6c5f" at bounding box center [174, 78] width 60 height 8
type input "#0e6c5f"
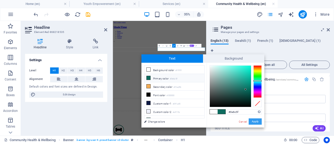
click at [255, 120] on button "Apply" at bounding box center [255, 121] width 13 height 6
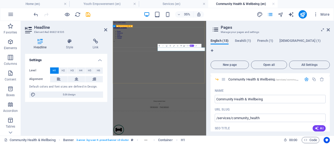
click at [190, 81] on figure at bounding box center [246, 81] width 263 height 0
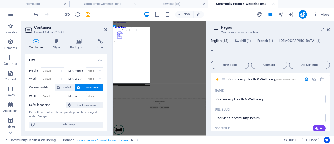
click at [190, 81] on figure at bounding box center [246, 81] width 263 height 0
click at [77, 41] on icon at bounding box center [78, 41] width 25 height 5
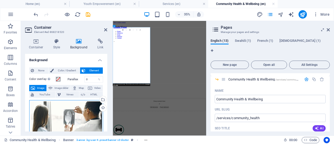
click at [79, 118] on div "Drag files here, click to choose files or select files from Files or our free s…" at bounding box center [66, 125] width 74 height 50
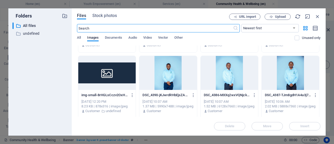
scroll to position [122, 0]
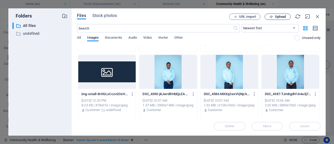
click at [277, 14] on button "Upload" at bounding box center [278, 17] width 26 height 6
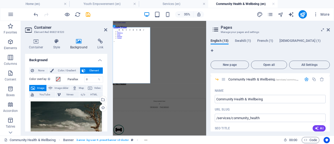
click at [163, 81] on figure at bounding box center [246, 81] width 263 height 0
click at [69, 112] on div "Drag files here, click to choose files or select files from Files or our free s…" at bounding box center [66, 125] width 74 height 51
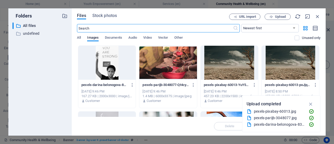
click at [120, 62] on div at bounding box center [106, 63] width 57 height 34
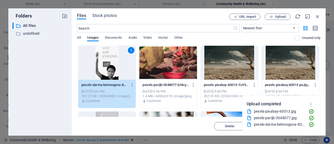
click at [309, 105] on icon "button" at bounding box center [311, 104] width 6 height 6
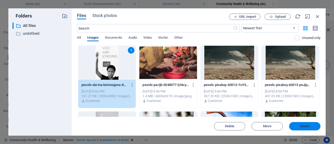
click at [300, 125] on span "Insert" at bounding box center [304, 125] width 27 height 3
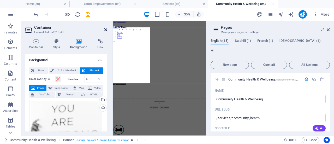
click at [105, 28] on icon at bounding box center [105, 30] width 3 height 4
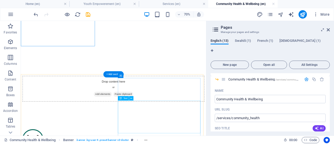
scroll to position [142, 0]
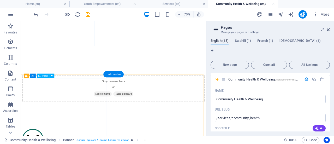
select select "%"
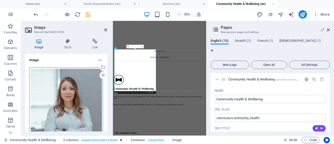
click at [76, 95] on div "Drag files here, click to choose files or select files from Files or our free s…" at bounding box center [66, 122] width 74 height 110
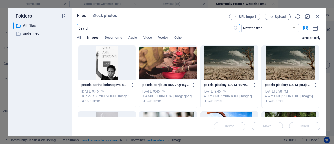
scroll to position [360, 0]
click at [159, 66] on div at bounding box center [167, 63] width 57 height 34
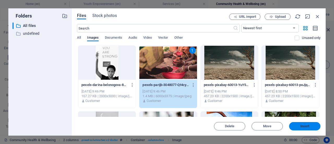
click at [296, 123] on button "Insert" at bounding box center [304, 126] width 31 height 8
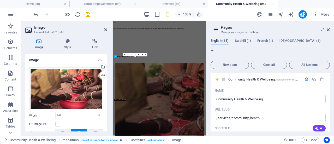
scroll to position [120, 0]
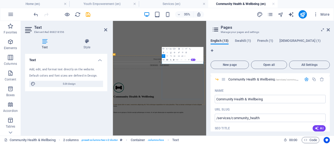
click at [271, 95] on input "Community Health & Wellbeing" at bounding box center [270, 99] width 111 height 8
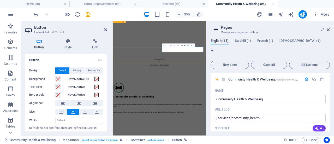
scroll to position [241, 0]
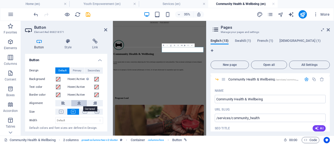
click at [78, 103] on icon at bounding box center [79, 103] width 4 height 6
select select "%"
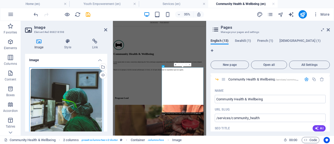
click at [68, 102] on div "Drag files here, click to choose files or select files from Files or our free s…" at bounding box center [66, 109] width 74 height 85
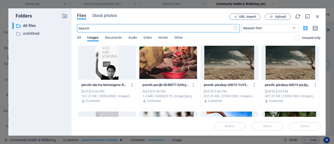
scroll to position [772, 0]
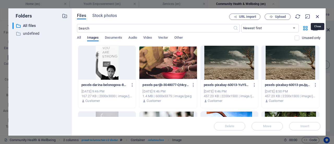
click at [317, 18] on icon "button" at bounding box center [318, 17] width 6 height 6
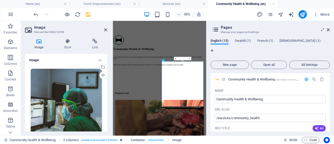
scroll to position [255, 0]
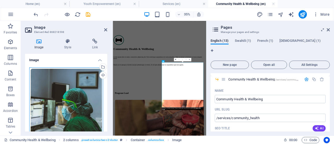
click at [80, 98] on div "Drag files here, click to choose files or select files from Files or our free s…" at bounding box center [66, 109] width 74 height 85
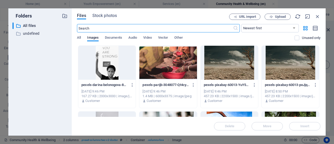
scroll to position [772, 0]
click at [164, 61] on div at bounding box center [167, 63] width 57 height 34
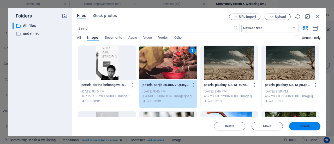
click at [307, 124] on span "Insert" at bounding box center [304, 125] width 9 height 3
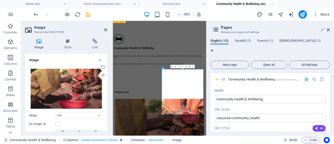
scroll to position [235, 0]
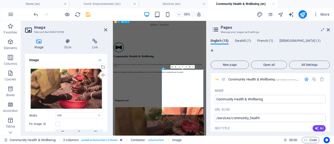
select select "%"
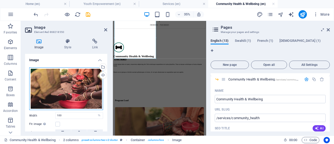
click at [81, 91] on div "Drag files here, click to choose files or select files from Files or our free s…" at bounding box center [66, 88] width 74 height 43
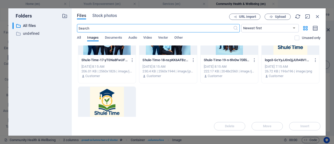
scroll to position [683, 0]
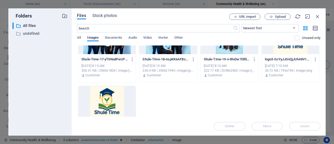
click at [112, 101] on div at bounding box center [106, 103] width 57 height 34
click at [300, 125] on span "Insert" at bounding box center [304, 125] width 9 height 3
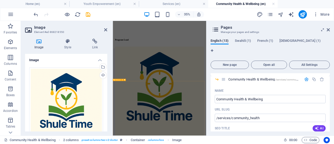
scroll to position [408, 0]
click at [106, 31] on icon at bounding box center [105, 30] width 3 height 4
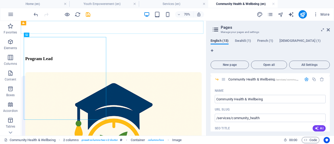
scroll to position [201, 0]
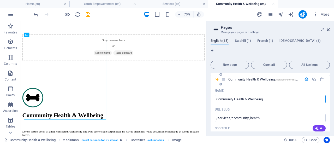
click at [289, 95] on input "Community Health & Wellbeing" at bounding box center [270, 99] width 111 height 8
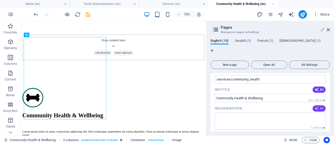
click at [317, 106] on icon "button" at bounding box center [317, 108] width 4 height 4
type textarea "Expert orthopedic care led by Dr. Meridith Gray. Discover our services to suppo…"
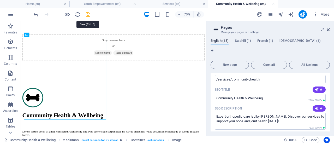
click at [89, 13] on icon "save" at bounding box center [88, 14] width 6 height 6
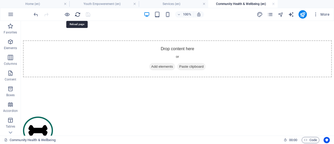
click at [78, 14] on icon "reload" at bounding box center [78, 14] width 6 height 6
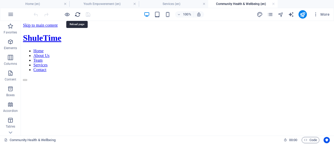
scroll to position [0, 0]
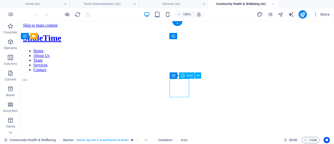
click at [102, 81] on figure at bounding box center [177, 81] width 309 height 0
select select "xMidYMid"
select select "px"
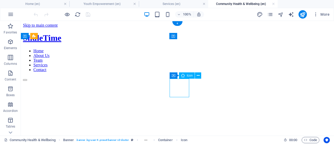
select select "px"
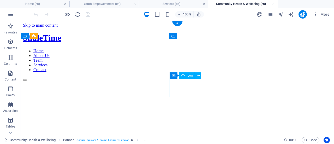
select select "xMidYMid"
select select "px"
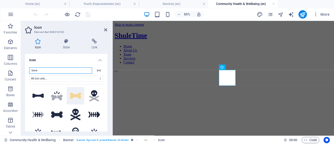
click at [54, 68] on input "bone" at bounding box center [60, 70] width 63 height 6
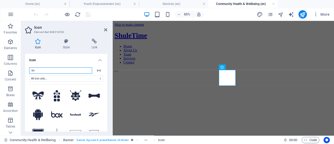
type input "b"
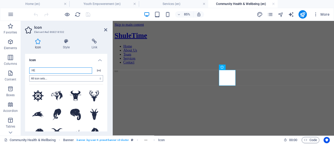
type input "H"
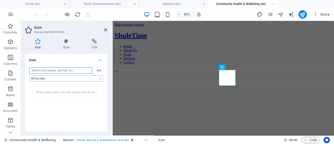
type input "c"
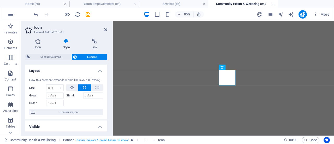
select select "%"
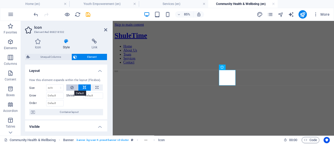
click at [70, 87] on button at bounding box center [72, 87] width 12 height 6
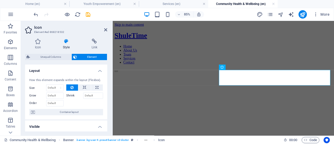
click at [70, 87] on button at bounding box center [72, 87] width 12 height 6
click at [81, 87] on button at bounding box center [84, 87] width 13 height 6
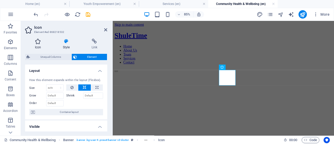
click at [44, 47] on h4 "Icon" at bounding box center [39, 44] width 28 height 11
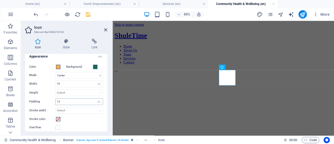
scroll to position [17, 0]
click at [88, 14] on icon "save" at bounding box center [88, 14] width 6 height 6
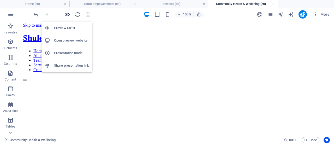
click at [65, 15] on icon "button" at bounding box center [67, 14] width 6 height 6
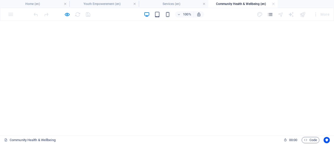
scroll to position [122, 0]
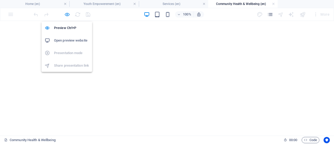
click at [66, 14] on icon "button" at bounding box center [67, 14] width 6 height 6
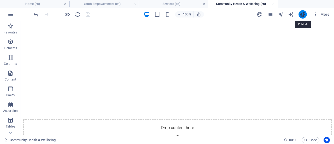
click at [303, 13] on icon "publish" at bounding box center [303, 14] width 6 height 6
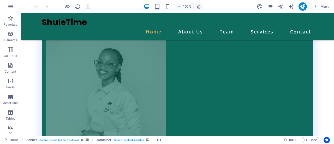
scroll to position [1079, 0]
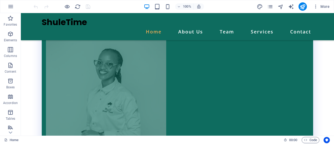
click at [261, 27] on nav "Home About Us Team Services Contact" at bounding box center [177, 31] width 271 height 9
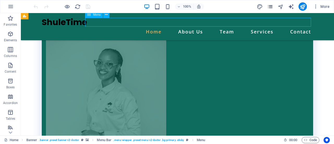
click at [272, 8] on icon "pages" at bounding box center [270, 7] width 6 height 6
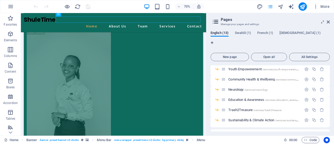
scroll to position [64, 0]
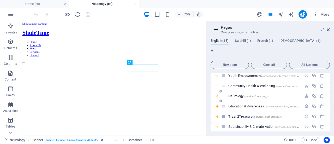
scroll to position [0, 0]
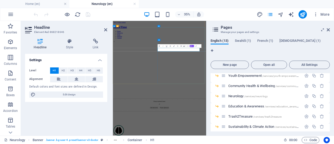
click at [173, 47] on button "Colors" at bounding box center [173, 46] width 3 height 4
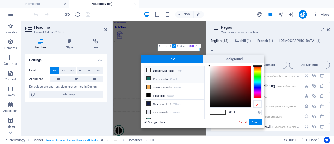
click at [163, 78] on li "Primary color #0e6c5f" at bounding box center [174, 78] width 60 height 8
type input "#0e6c5f"
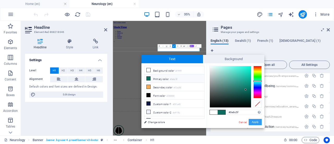
click at [254, 119] on button "Apply" at bounding box center [255, 122] width 13 height 6
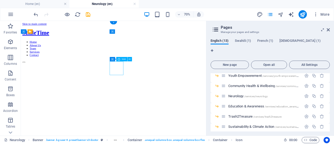
select select "xMidYMid"
select select "px"
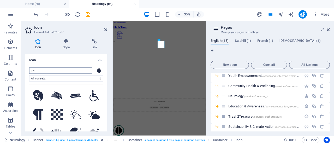
type input "p"
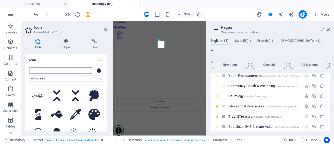
type input "c"
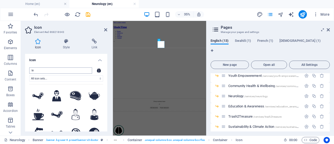
type input "t"
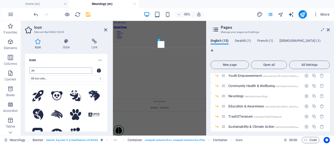
type input "p"
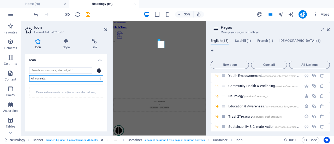
click at [36, 79] on select "All icon sets... IcoFont Ionicons FontAwesome Brands FontAwesome Duotone FontAw…" at bounding box center [66, 78] width 74 height 6
select select "font-awesome-light"
click at [29, 75] on select "All icon sets... IcoFont Ionicons FontAwesome Brands FontAwesome Duotone FontAw…" at bounding box center [66, 78] width 74 height 6
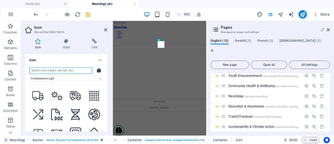
click at [53, 71] on input "search" at bounding box center [60, 70] width 63 height 6
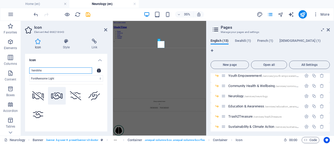
type input "handsha"
click at [57, 94] on icon at bounding box center [56, 95] width 11 height 7
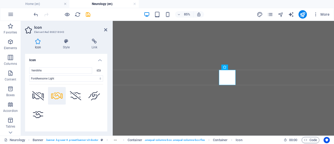
select select "font-awesome-light"
select select "xMidYMid"
select select "px"
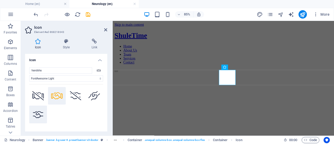
click at [39, 114] on icon at bounding box center [38, 114] width 10 height 7
click at [58, 97] on icon at bounding box center [56, 95] width 11 height 7
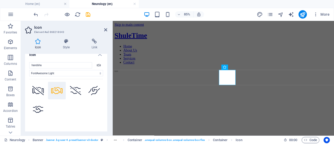
scroll to position [5, 0]
click at [0, 0] on input "handsha" at bounding box center [0, 0] width 0 height 0
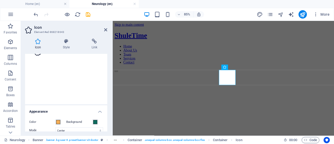
click at [0, 0] on div "Your search returned more icons than we are able to display. Please narrow your…" at bounding box center [0, 0] width 0 height 0
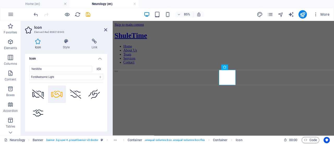
scroll to position [0, 0]
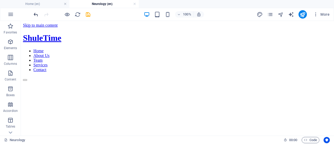
click at [36, 14] on icon "undo" at bounding box center [36, 14] width 6 height 6
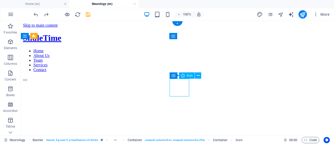
select select "font-awesome-light"
select select "xMidYMid"
select select "px"
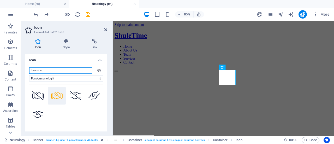
click at [52, 72] on input "handsha" at bounding box center [60, 70] width 63 height 6
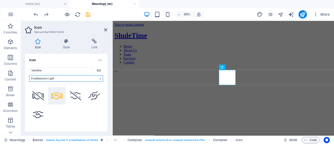
click at [59, 79] on select "All icon sets... IcoFont Ionicons FontAwesome Brands FontAwesome Duotone FontAw…" at bounding box center [66, 78] width 74 height 6
select select
click at [29, 75] on select "All icon sets... IcoFont Ionicons FontAwesome Brands FontAwesome Duotone FontAw…" at bounding box center [66, 78] width 74 height 6
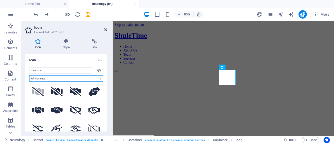
scroll to position [23, 0]
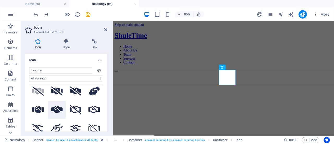
click at [56, 109] on icon at bounding box center [56, 109] width 11 height 7
click at [37, 110] on icon at bounding box center [37, 109] width 11 height 7
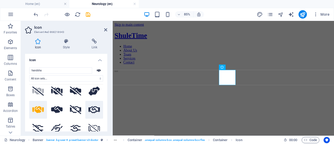
click at [89, 109] on icon at bounding box center [93, 109] width 11 height 7
click at [38, 111] on icon at bounding box center [37, 109] width 11 height 7
click at [68, 46] on h4 "Style" at bounding box center [67, 44] width 29 height 11
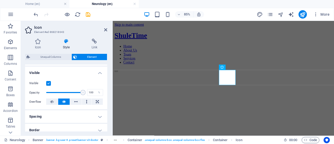
scroll to position [77, 0]
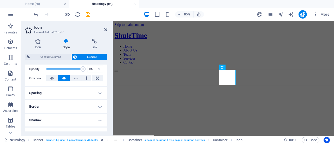
click at [94, 107] on h4 "Border" at bounding box center [66, 106] width 82 height 13
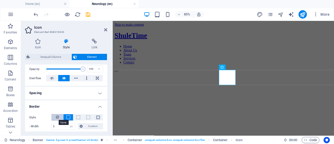
click at [57, 118] on icon at bounding box center [57, 117] width 3 height 6
click at [106, 30] on icon at bounding box center [105, 30] width 3 height 4
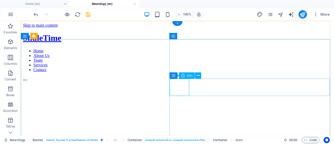
select select "%"
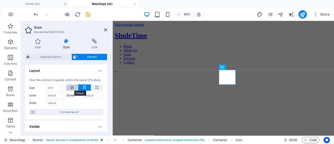
click at [71, 87] on icon at bounding box center [71, 87] width 3 height 6
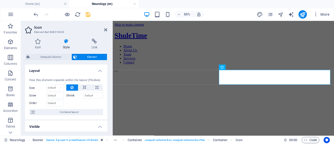
click at [71, 87] on icon at bounding box center [71, 87] width 3 height 6
click at [86, 87] on icon at bounding box center [85, 87] width 4 height 6
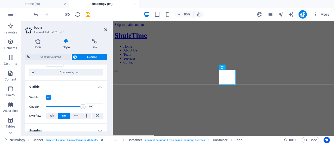
scroll to position [70, 0]
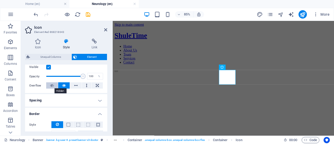
click at [53, 86] on icon at bounding box center [52, 85] width 4 height 6
click at [64, 87] on icon at bounding box center [64, 85] width 4 height 6
click at [84, 86] on button at bounding box center [87, 85] width 10 height 6
click at [67, 86] on button at bounding box center [64, 85] width 12 height 6
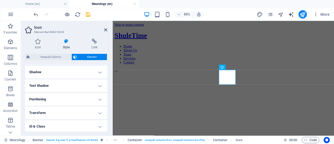
scroll to position [174, 0]
click at [104, 31] on icon at bounding box center [105, 30] width 3 height 4
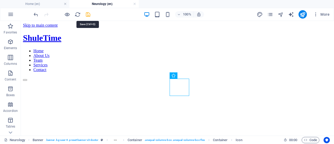
click at [88, 15] on icon "save" at bounding box center [88, 14] width 6 height 6
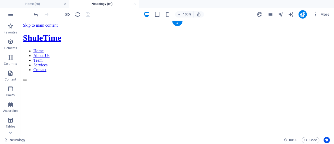
click at [114, 81] on figure at bounding box center [177, 81] width 309 height 0
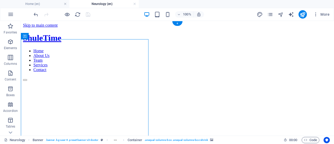
click at [114, 81] on figure at bounding box center [177, 81] width 309 height 0
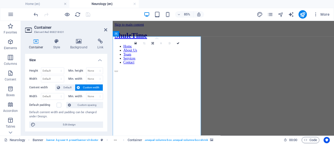
click at [159, 81] on figure at bounding box center [243, 81] width 256 height 0
click at [73, 41] on icon at bounding box center [78, 41] width 25 height 5
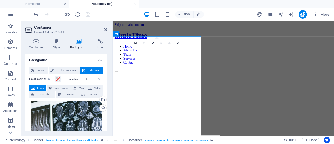
click at [82, 112] on body "[DOMAIN_NAME] Home (en) Neurology (en) Favorites Elements Columns Content Boxes…" at bounding box center [167, 72] width 334 height 144
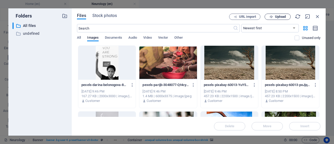
click at [278, 18] on span "Upload" at bounding box center [280, 16] width 11 height 3
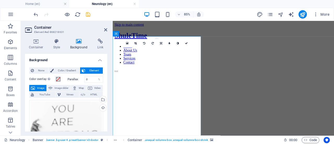
click at [139, 81] on figure at bounding box center [243, 81] width 256 height 0
click at [64, 114] on body "[DOMAIN_NAME] Home (en) Neurology (en) Favorites Elements Columns Content Boxes…" at bounding box center [167, 72] width 334 height 144
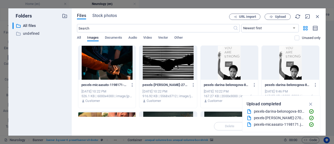
click at [117, 70] on div at bounding box center [106, 63] width 57 height 34
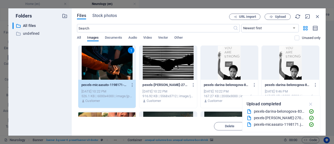
click at [310, 104] on icon "button" at bounding box center [311, 104] width 6 height 6
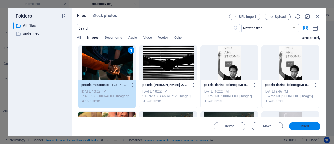
click at [304, 124] on button "Insert" at bounding box center [304, 126] width 31 height 8
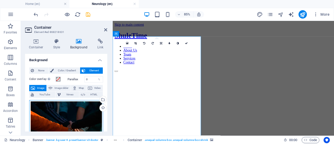
click at [73, 115] on div "Drag files here, click to choose files or select files from Files or our free s…" at bounding box center [66, 125] width 74 height 50
click at [73, 115] on body "[DOMAIN_NAME] Home (en) Neurology (en) Favorites Elements Columns Content Boxes…" at bounding box center [167, 72] width 334 height 144
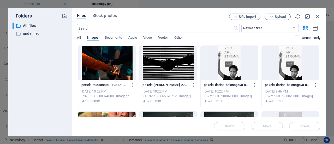
click at [162, 61] on div at bounding box center [167, 63] width 57 height 34
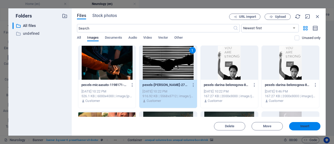
click at [302, 123] on button "Insert" at bounding box center [304, 126] width 31 height 8
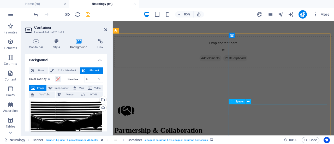
scroll to position [204, 0]
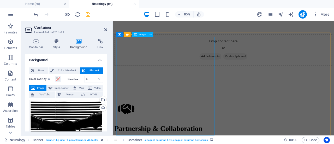
select select "%"
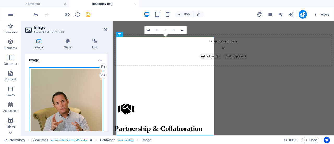
click at [60, 104] on div "Drag files here, click to choose files or select files from Files or our free s…" at bounding box center [66, 122] width 74 height 110
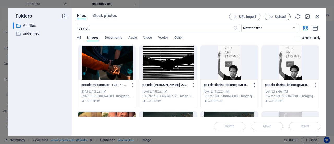
click at [255, 84] on icon "button" at bounding box center [254, 84] width 5 height 5
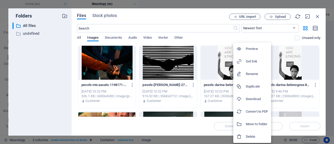
click at [250, 134] on h6 "Delete" at bounding box center [257, 136] width 22 height 6
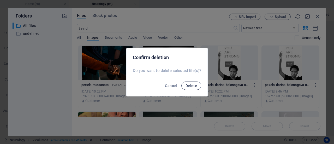
click at [192, 87] on span "Delete" at bounding box center [191, 85] width 11 height 4
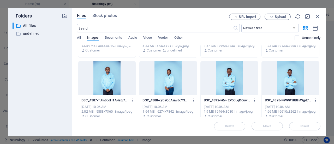
scroll to position [247, 0]
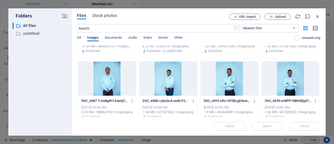
click at [291, 83] on div at bounding box center [290, 79] width 57 height 34
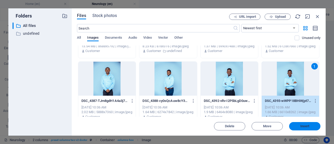
click at [299, 126] on span "Insert" at bounding box center [304, 125] width 27 height 3
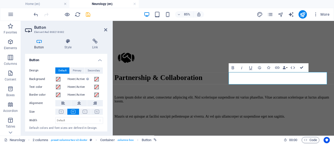
scroll to position [249, 0]
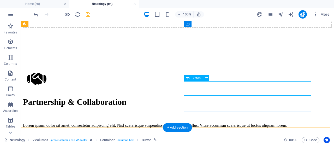
scroll to position [259, 0]
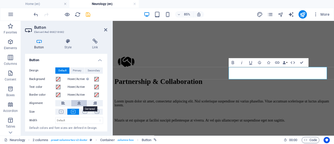
click at [76, 105] on button at bounding box center [79, 103] width 16 height 6
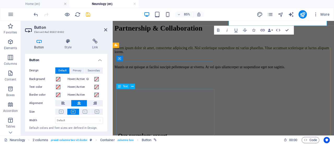
scroll to position [322, 0]
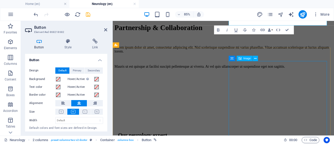
select select "%"
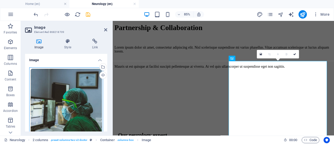
click at [56, 103] on div "Drag files here, click to choose files or select files from Files or our free s…" at bounding box center [66, 109] width 74 height 85
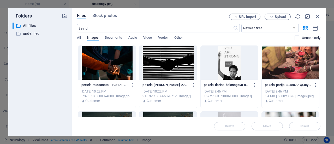
click at [113, 63] on div at bounding box center [106, 63] width 57 height 34
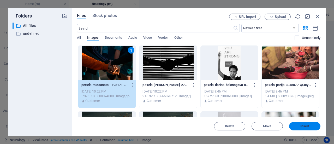
click at [303, 123] on button "Insert" at bounding box center [304, 126] width 31 height 8
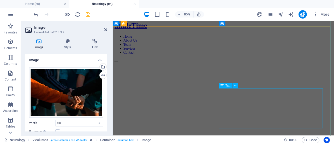
scroll to position [0, 0]
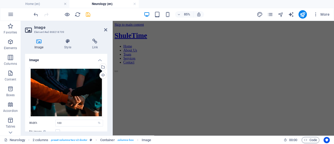
click at [84, 14] on div at bounding box center [62, 14] width 58 height 8
click at [85, 14] on icon "save" at bounding box center [88, 14] width 6 height 6
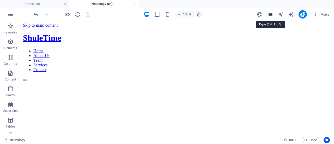
click at [272, 14] on icon "pages" at bounding box center [270, 14] width 6 height 6
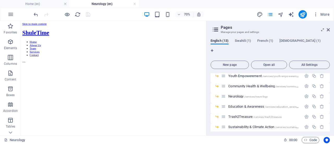
scroll to position [64, 0]
click at [306, 94] on icon "button" at bounding box center [306, 96] width 4 height 4
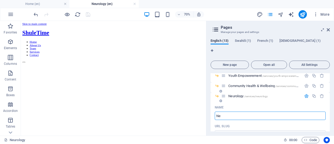
type input "N"
type input "o"
type input "P"
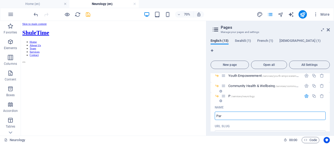
type input "Part"
type input "Pa"
type input "Partner"
type input "Partnership"
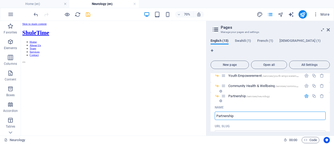
type input "Partnership"
type input "Partnership &"
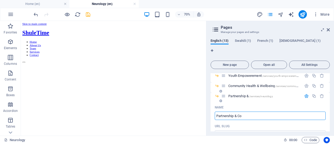
type input "Partnership & Co"
type input "Partnership & Colla"
type input "Partnership & Coll"
type input "Partnership & Collaboration"
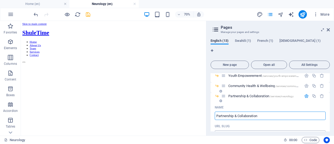
type input "Partnership & Collaboration"
click at [249, 130] on input "/services/neurology" at bounding box center [270, 134] width 111 height 8
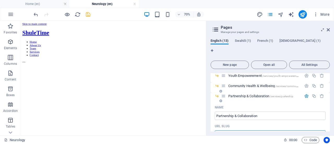
click at [238, 130] on input "/services/partership" at bounding box center [270, 134] width 111 height 8
click at [253, 130] on input "/services/partnership" at bounding box center [270, 134] width 111 height 8
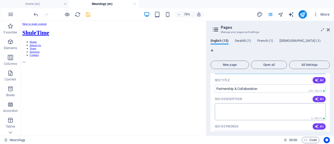
scroll to position [129, 0]
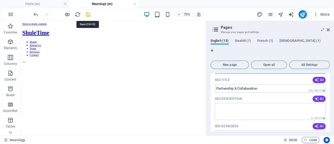
type input "/services/partnership"
click at [89, 16] on icon "save" at bounding box center [88, 14] width 6 height 6
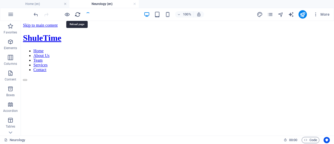
click at [77, 16] on icon "reload" at bounding box center [78, 14] width 6 height 6
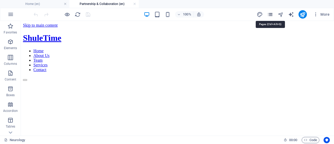
click at [271, 15] on icon "pages" at bounding box center [270, 14] width 6 height 6
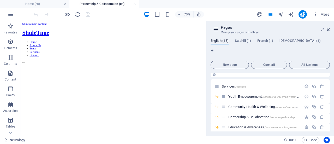
scroll to position [44, 0]
click icon "button"
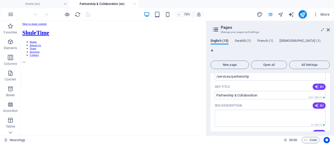
scroll to position [123, 0]
click icon "button"
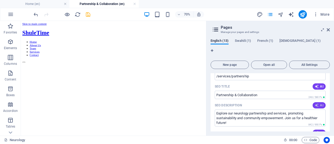
click icon "button"
type textarea "Discover partnerships in neurology and sustainability. Join us in transforming …"
click icon "save"
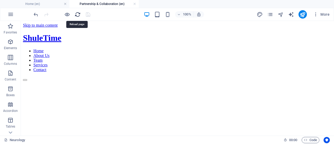
click icon "reload"
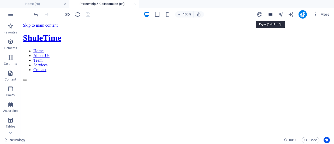
click icon "pages"
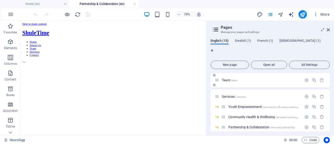
scroll to position [34, 0]
click span "Partnership & Collaboration /services/partnership"
click icon "button"
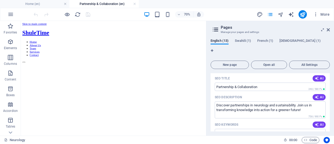
scroll to position [175, 0]
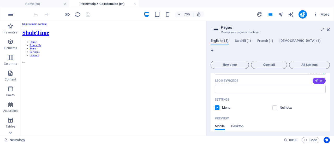
click icon "button"
type input "Partnership, Collaboration, Neurology Expert, Sustainability, Climate Action, E…"
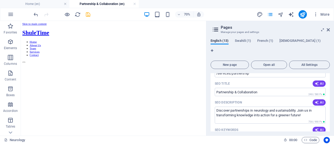
scroll to position [125, 0]
click span "AI"
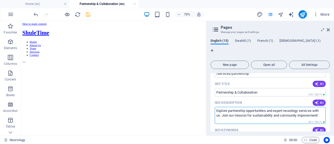
click textarea "Explore partnership opportunities and expert neurology services with us. Join o…"
click textarea "Explore partnership opportunities and expert neuroservices with us. Join our mi…"
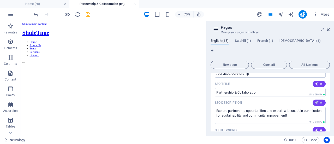
click icon "button"
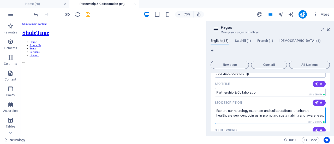
click textarea "Explore our neurology expertise and collaborations to enhance healthcare servic…"
click textarea "Explore our expertise and collaborations to enhance healthcare services. Join u…"
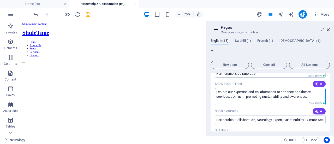
scroll to position [144, 0]
type textarea "Explore our expertise and collaborations to enhance healthcare services. Join u…"
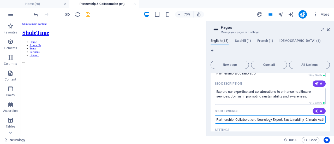
click input "Partnership, Collaboration, Neurology Expert, Sustainability, Climate Action, E…"
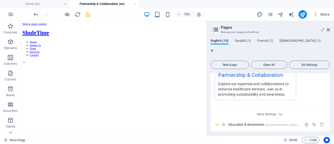
scroll to position [313, 0]
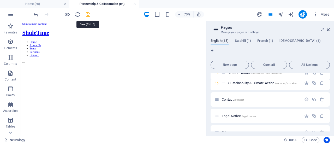
type input "Partnership, Collaboration, Sustainability, Climate Action, Education Awareness"
click icon "save"
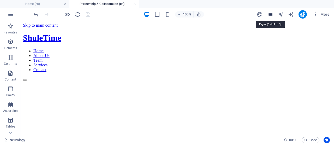
click icon "pages"
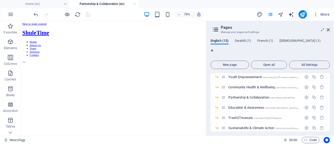
scroll to position [64, 0]
click icon "publish"
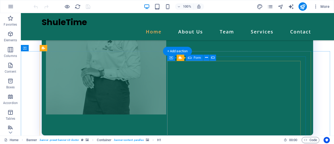
scroll to position [1175, 0]
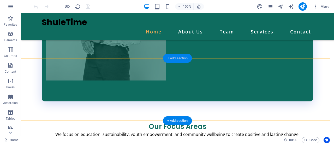
click at [0, 0] on div "+ Add section" at bounding box center [0, 0] width 0 height 0
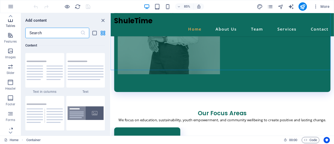
scroll to position [93, 0]
click at [11, 92] on button "Header" at bounding box center [10, 85] width 21 height 16
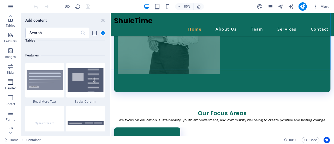
scroll to position [3142, 0]
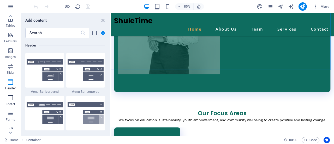
click at [11, 99] on icon "button" at bounding box center [10, 97] width 6 height 6
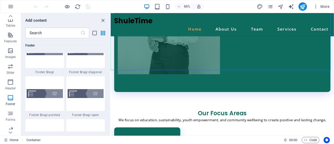
scroll to position [3603, 0]
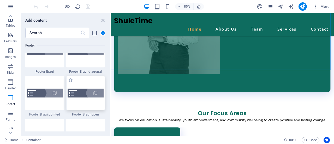
click at [73, 94] on img at bounding box center [86, 92] width 36 height 9
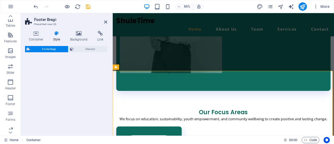
select select "%"
select select "rem"
select select "px"
select select "rem"
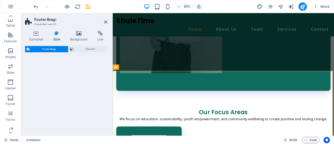
select select "rem"
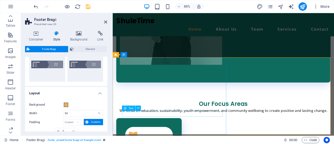
scroll to position [1190, 0]
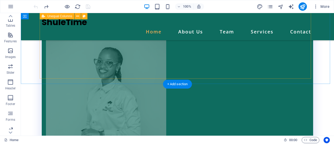
scroll to position [1175, 0]
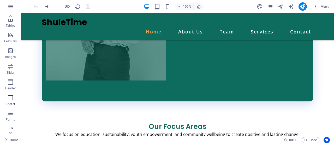
click at [9, 95] on icon "button" at bounding box center [10, 97] width 6 height 6
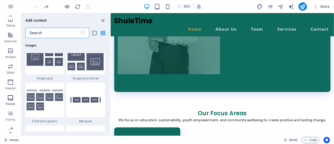
scroll to position [3454, 0]
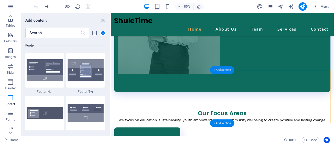
click at [221, 69] on div "+ Add section" at bounding box center [222, 70] width 25 height 8
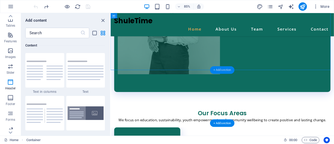
scroll to position [913, 0]
click at [220, 69] on div "+ Add section" at bounding box center [222, 70] width 25 height 8
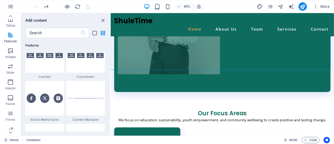
scroll to position [2349, 0]
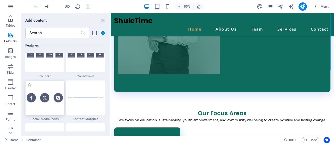
click at [50, 98] on img at bounding box center [45, 97] width 36 height 9
click at [111, 98] on div "Drag here to replace the existing content. Press “Ctrl” if you want to create a…" at bounding box center [222, 74] width 223 height 122
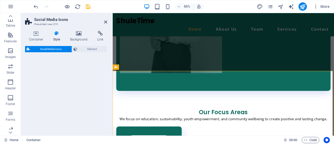
scroll to position [1181, 0]
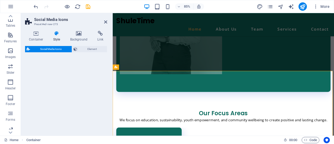
select select "rem"
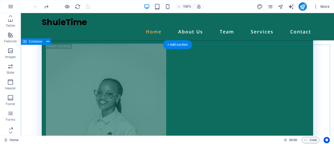
scroll to position [1059, 0]
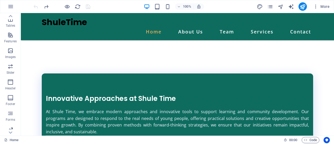
scroll to position [956, 0]
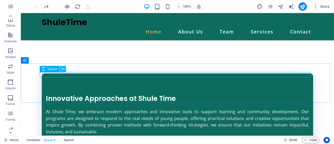
click at [63, 69] on icon at bounding box center [63, 68] width 3 height 5
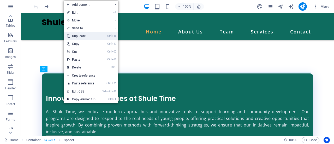
click at [78, 38] on link "Ctrl D Duplicate" at bounding box center [81, 36] width 35 height 8
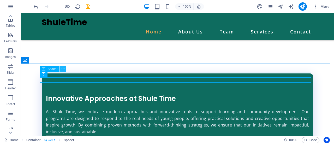
click at [61, 68] on button at bounding box center [63, 69] width 6 height 6
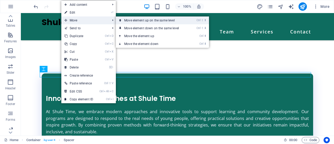
click at [148, 21] on link "Ctrl ⇧ ⬆ Move element up on the same level" at bounding box center [153, 20] width 74 height 8
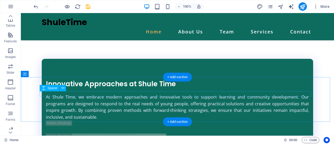
scroll to position [933, 0]
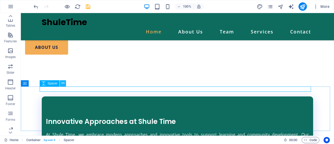
click at [62, 85] on icon at bounding box center [63, 82] width 3 height 5
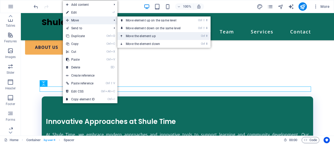
click at [139, 36] on link "Ctrl ⬆ Move the element up" at bounding box center [154, 36] width 74 height 8
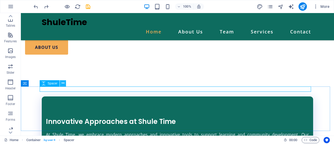
click at [63, 84] on icon at bounding box center [63, 82] width 3 height 5
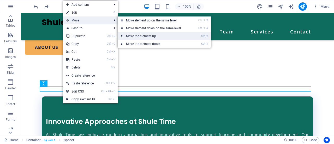
click at [142, 38] on link "Ctrl ⬆ Move the element up" at bounding box center [155, 36] width 74 height 8
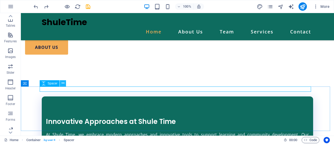
click at [66, 85] on button at bounding box center [63, 83] width 6 height 6
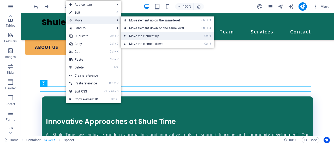
click at [139, 39] on link "Ctrl ⬆ Move the element up" at bounding box center [158, 36] width 74 height 8
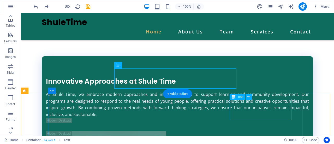
scroll to position [973, 0]
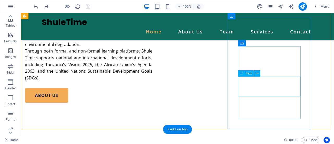
scroll to position [885, 0]
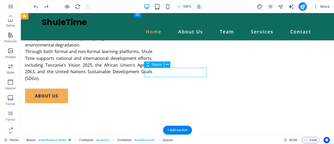
select select "px"
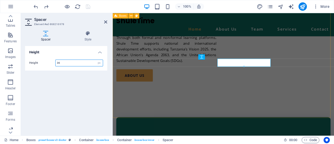
scroll to position [886, 0]
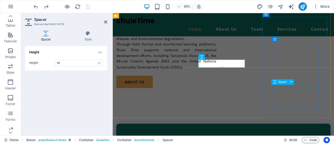
select select "px"
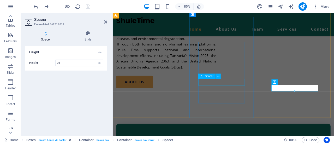
select select "px"
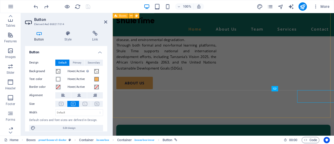
scroll to position [886, 0]
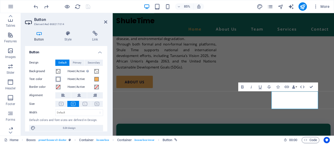
click at [58, 79] on span at bounding box center [58, 79] width 4 height 4
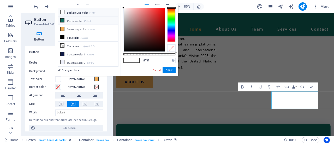
click at [83, 20] on li "Primary color #0e6c5f" at bounding box center [88, 20] width 60 height 8
type input "#0e6c5f"
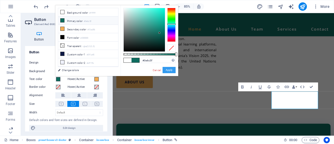
click at [169, 69] on button "Apply" at bounding box center [169, 70] width 13 height 6
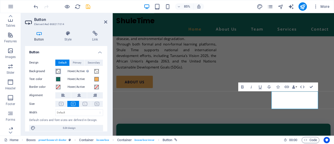
click at [56, 71] on span at bounding box center [58, 71] width 4 height 4
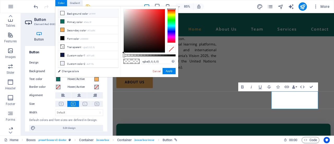
click at [74, 14] on li "Background color #ffffff" at bounding box center [88, 13] width 60 height 8
type input "#ffffff"
click at [169, 70] on button "Apply" at bounding box center [169, 71] width 13 height 6
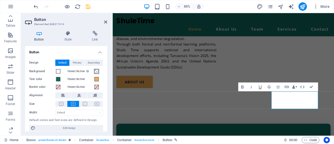
click at [98, 71] on span at bounding box center [96, 71] width 4 height 4
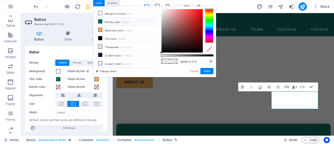
click at [113, 22] on li "Primary color #0e6c5f" at bounding box center [126, 21] width 60 height 8
type input "#0e6c5f"
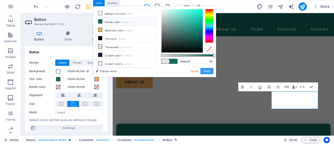
click at [203, 71] on button "Apply" at bounding box center [206, 71] width 13 height 6
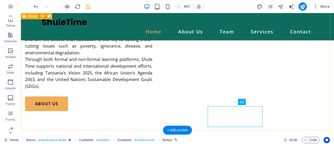
scroll to position [885, 0]
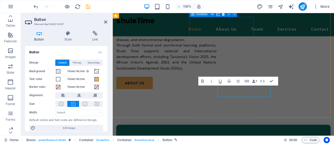
scroll to position [886, 0]
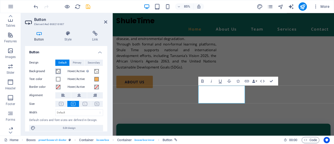
click at [56, 71] on button "Background" at bounding box center [58, 71] width 6 height 6
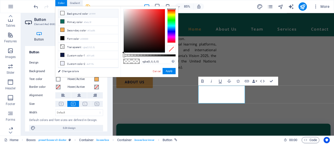
click at [74, 13] on li "Background color #ffffff" at bounding box center [88, 13] width 60 height 8
type input "#ffffff"
click at [169, 71] on button "Apply" at bounding box center [169, 71] width 13 height 6
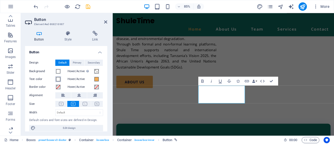
click at [58, 80] on span at bounding box center [58, 79] width 4 height 4
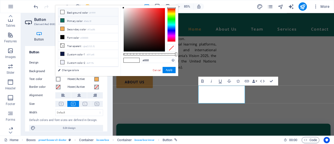
click at [76, 20] on li "Primary color #0e6c5f" at bounding box center [88, 20] width 60 height 8
type input "#0e6c5f"
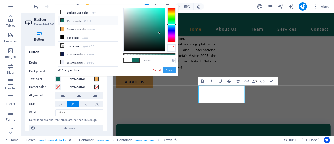
click at [167, 71] on button "Apply" at bounding box center [169, 70] width 13 height 6
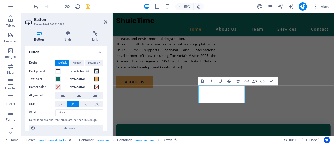
click at [98, 72] on span at bounding box center [96, 71] width 4 height 4
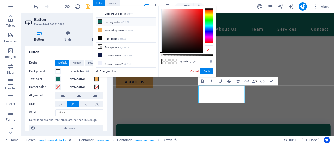
click at [113, 23] on li "Primary color #0e6c5f" at bounding box center [126, 21] width 60 height 8
type input "#0e6c5f"
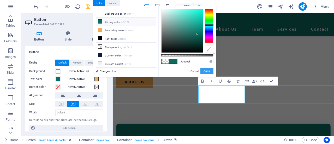
click at [208, 72] on button "Apply" at bounding box center [206, 71] width 13 height 6
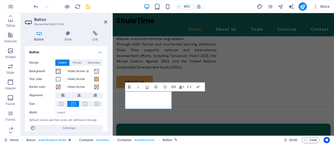
click at [59, 72] on span at bounding box center [58, 71] width 4 height 4
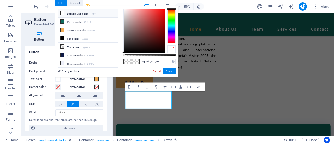
click at [69, 12] on li "Background color #ffffff" at bounding box center [88, 13] width 60 height 8
type input "#ffffff"
click at [167, 71] on button "Apply" at bounding box center [169, 71] width 13 height 6
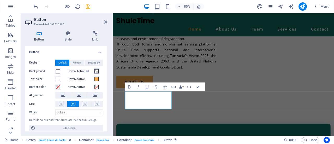
click at [96, 69] on button "Hover/Active Switch to preview mode to test the active/hover state" at bounding box center [97, 71] width 6 height 6
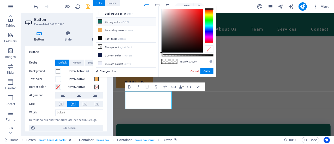
click at [114, 20] on li "Primary color #0e6c5f" at bounding box center [126, 21] width 60 height 8
type input "#0e6c5f"
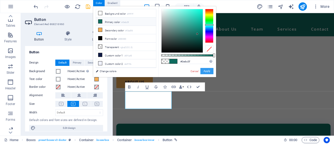
click at [207, 70] on button "Apply" at bounding box center [206, 71] width 13 height 6
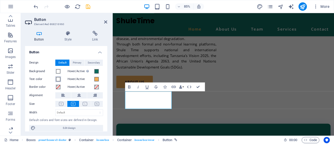
click at [60, 81] on span at bounding box center [58, 79] width 4 height 4
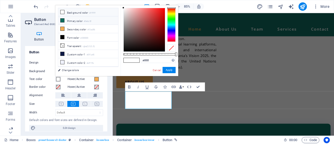
click at [74, 21] on li "Primary color #0e6c5f" at bounding box center [88, 20] width 60 height 8
type input "#0e6c5f"
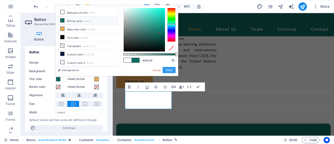
click at [169, 70] on button "Apply" at bounding box center [169, 70] width 13 height 6
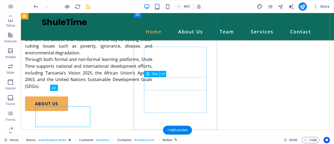
scroll to position [885, 0]
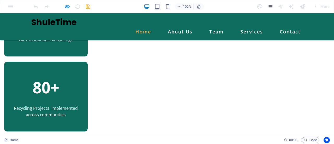
scroll to position [497, 0]
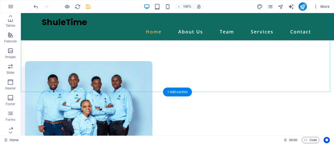
scroll to position [691, 0]
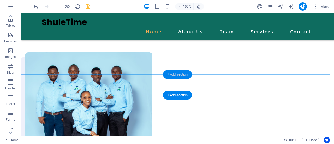
click at [175, 75] on div "+ Add section" at bounding box center [177, 74] width 29 height 9
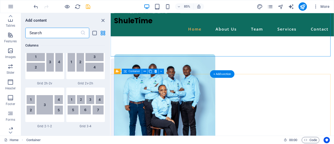
scroll to position [913, 0]
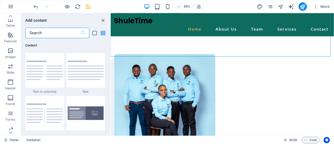
click at [47, 34] on input "text" at bounding box center [52, 33] width 55 height 10
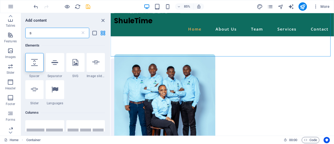
scroll to position [0, 0]
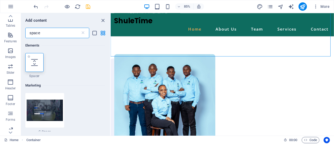
type input "space"
click at [33, 65] on icon at bounding box center [34, 62] width 7 height 7
click at [111, 65] on div "H1 Banner Banner Container Menu Bar Menu 3 columns 2 columns Container H2 Space…" at bounding box center [222, 74] width 223 height 122
select select "px"
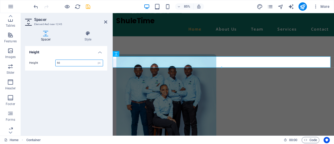
scroll to position [690, 0]
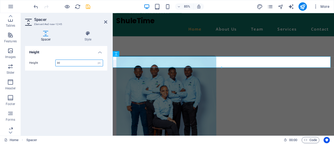
type input "30"
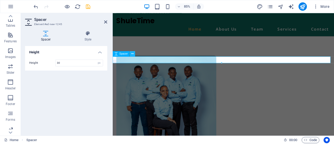
click at [132, 54] on icon at bounding box center [132, 53] width 2 height 5
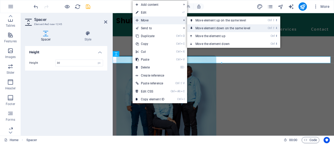
click at [213, 30] on link "Ctrl ⇧ ⬇ Move element down on the same level" at bounding box center [224, 28] width 74 height 8
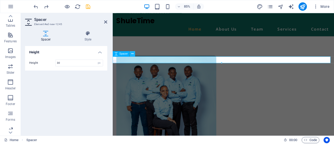
click at [132, 53] on icon at bounding box center [132, 53] width 2 height 5
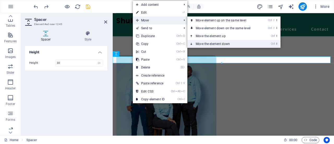
click at [201, 43] on link "Ctrl ⬇ Move the element down" at bounding box center [224, 44] width 74 height 8
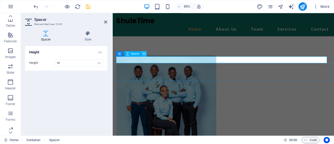
click at [144, 54] on icon at bounding box center [144, 53] width 2 height 5
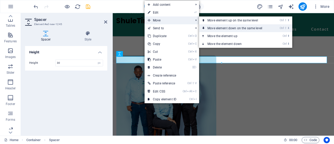
click at [224, 28] on link "Ctrl ⇧ ⬇ Move element down on the same level" at bounding box center [236, 28] width 74 height 8
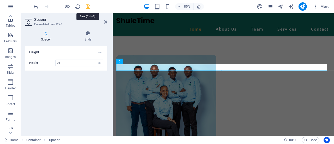
click at [89, 6] on icon "save" at bounding box center [88, 7] width 6 height 6
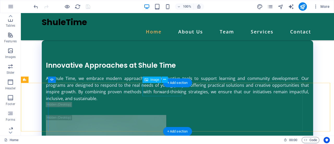
scroll to position [989, 0]
